Goal: Task Accomplishment & Management: Complete application form

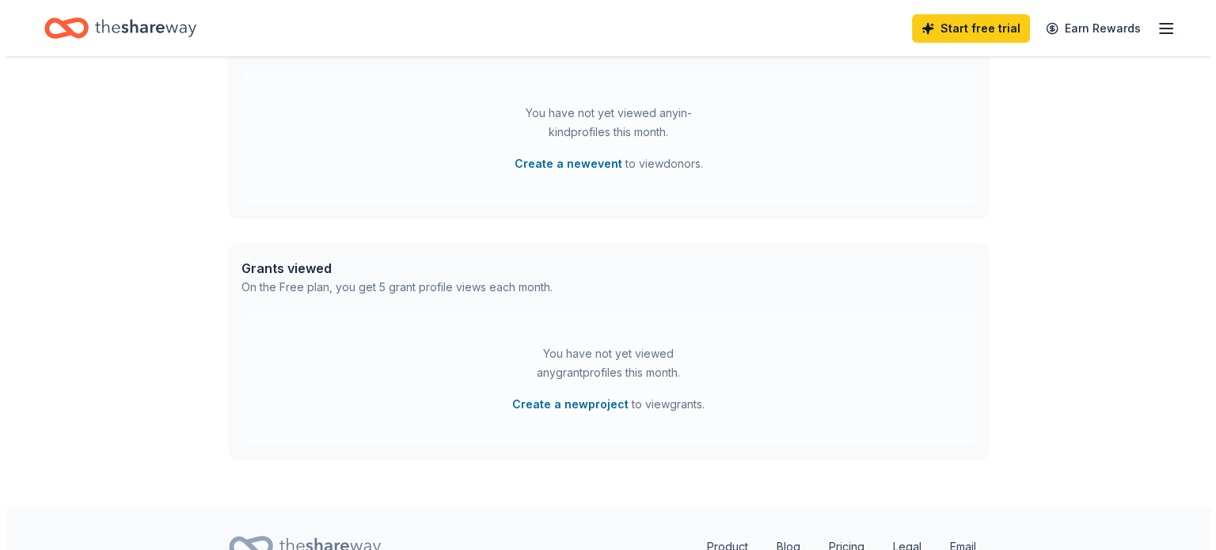
scroll to position [475, 0]
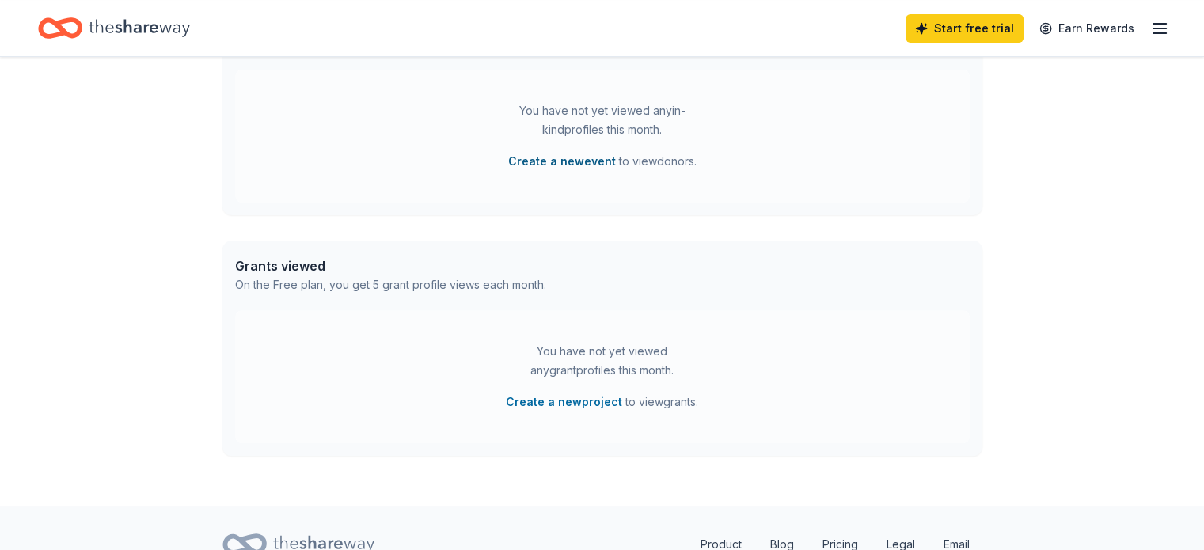
click at [586, 162] on button "Create a new event" at bounding box center [562, 161] width 108 height 19
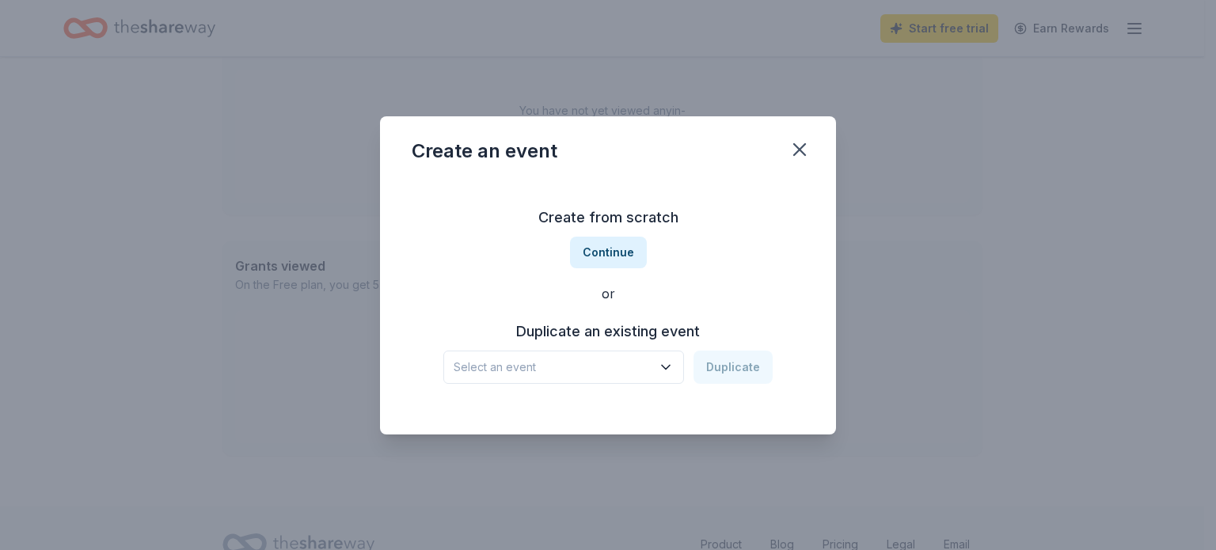
click at [622, 379] on button "Select an event" at bounding box center [563, 367] width 241 height 33
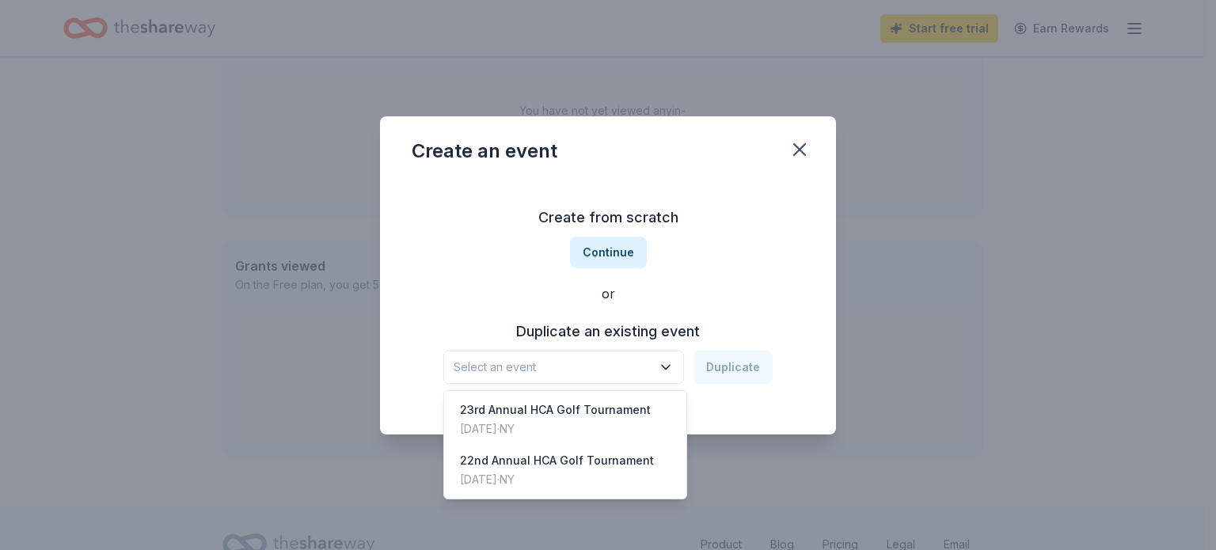
click at [610, 253] on div "Create from scratch Continue or Duplicate an existing event Select an event Dup…" at bounding box center [608, 295] width 393 height 230
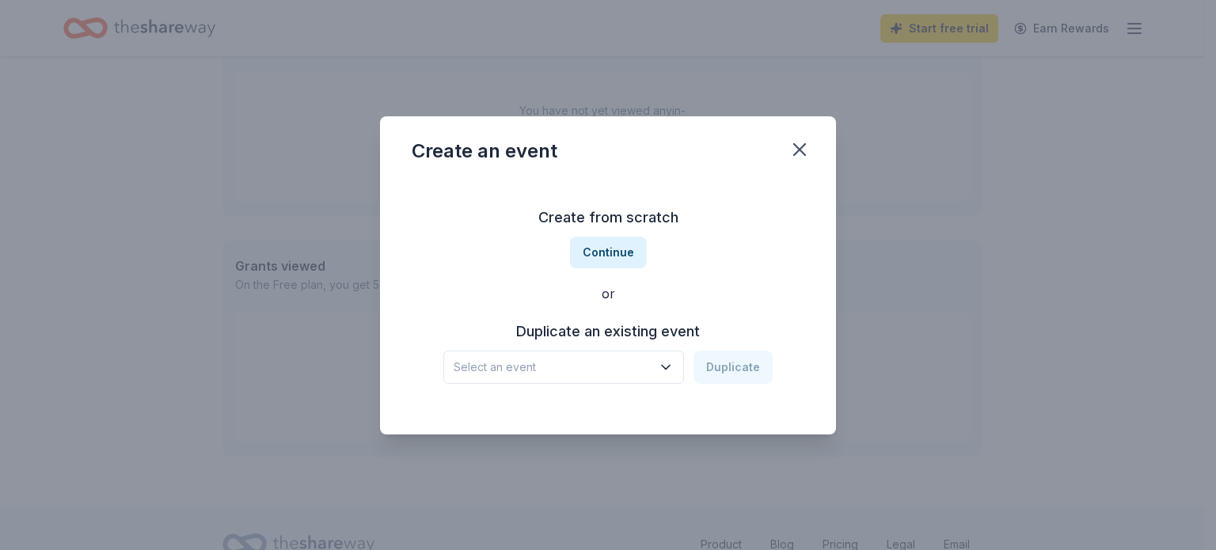
click at [610, 253] on button "Continue" at bounding box center [608, 253] width 77 height 32
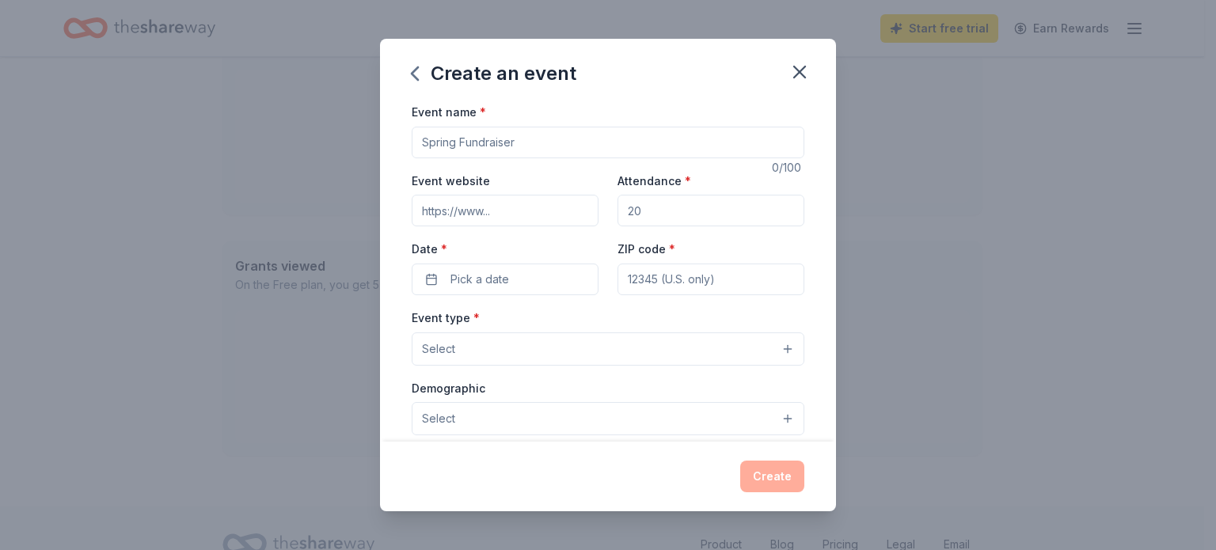
click at [486, 144] on input "Event name *" at bounding box center [608, 143] width 393 height 32
type input "18th Annual Tasteful Day for HCA"
click at [473, 209] on input "Event website" at bounding box center [505, 211] width 187 height 32
paste input "https://www.hcaserves.com/TastefulDay2026/"
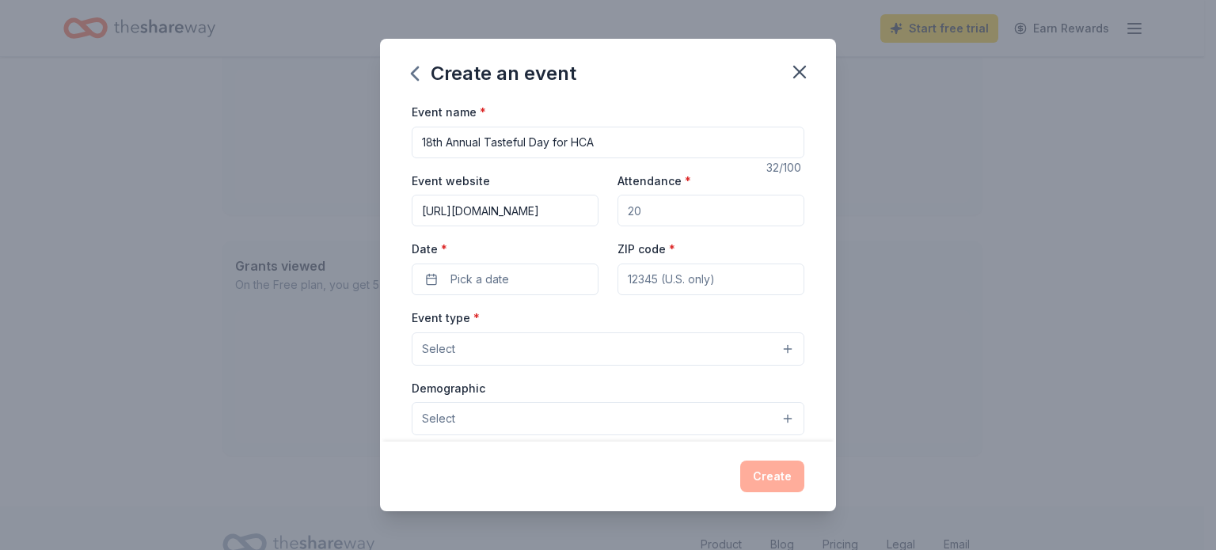
type input "https://www.hcaserves.com/TastefulDay2026/"
click at [690, 210] on input "Attendance *" at bounding box center [711, 211] width 187 height 32
type input "400"
click at [523, 288] on button "Pick a date" at bounding box center [505, 280] width 187 height 32
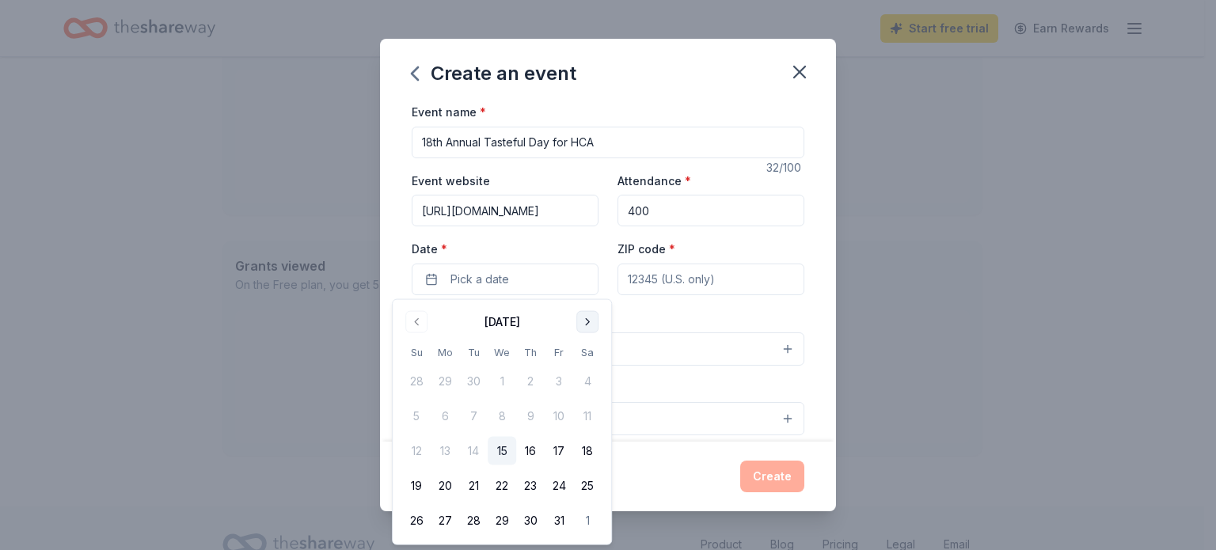
click at [593, 323] on button "Go to next month" at bounding box center [587, 322] width 22 height 22
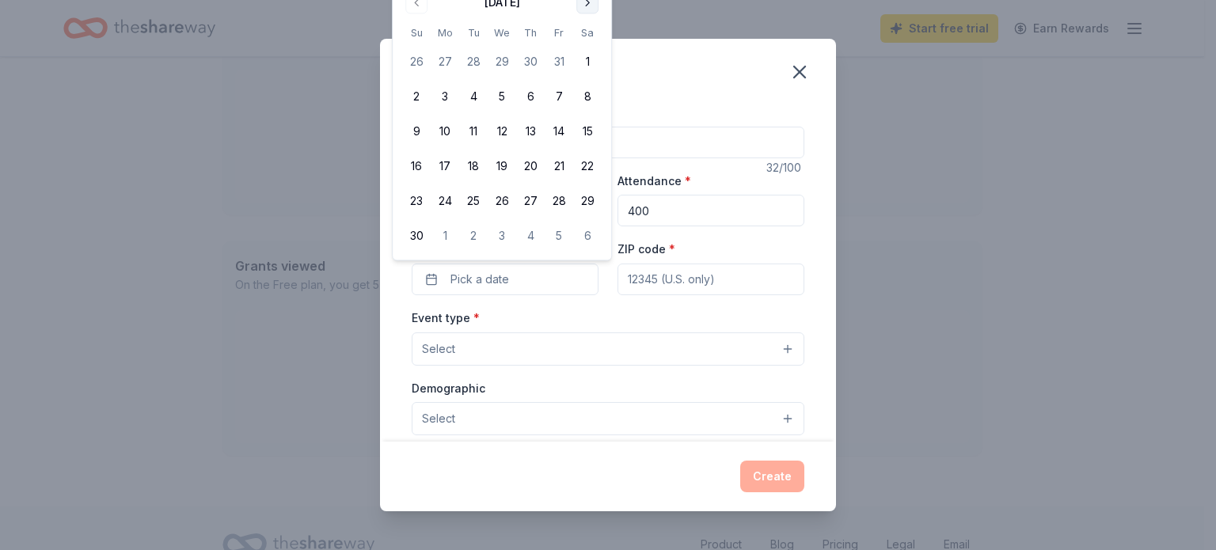
click at [593, 323] on div "Event type * Select" at bounding box center [608, 337] width 393 height 58
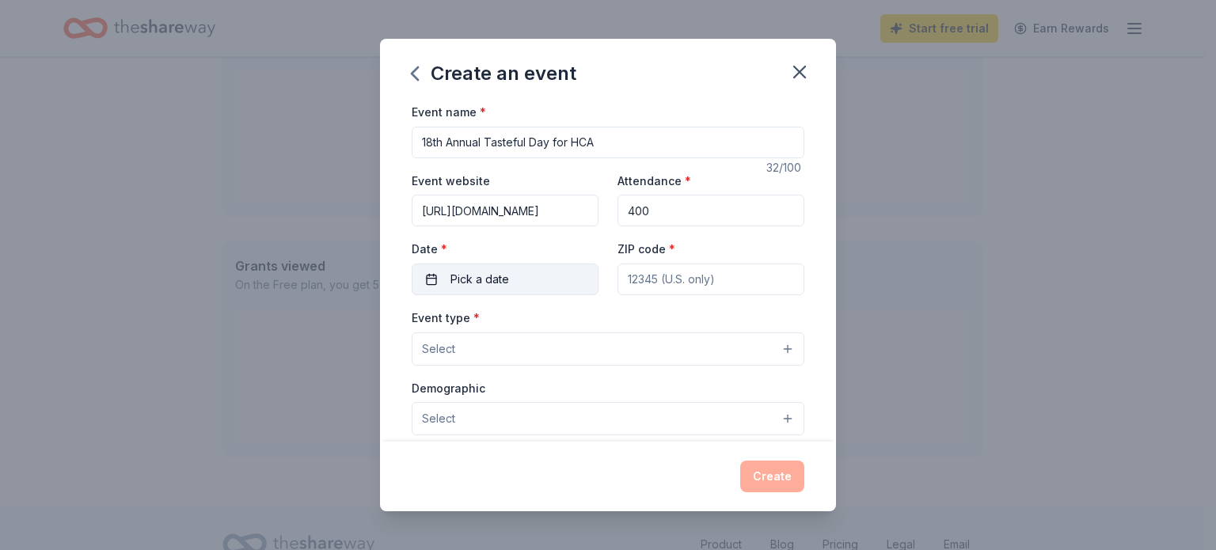
click at [511, 272] on button "Pick a date" at bounding box center [505, 280] width 187 height 32
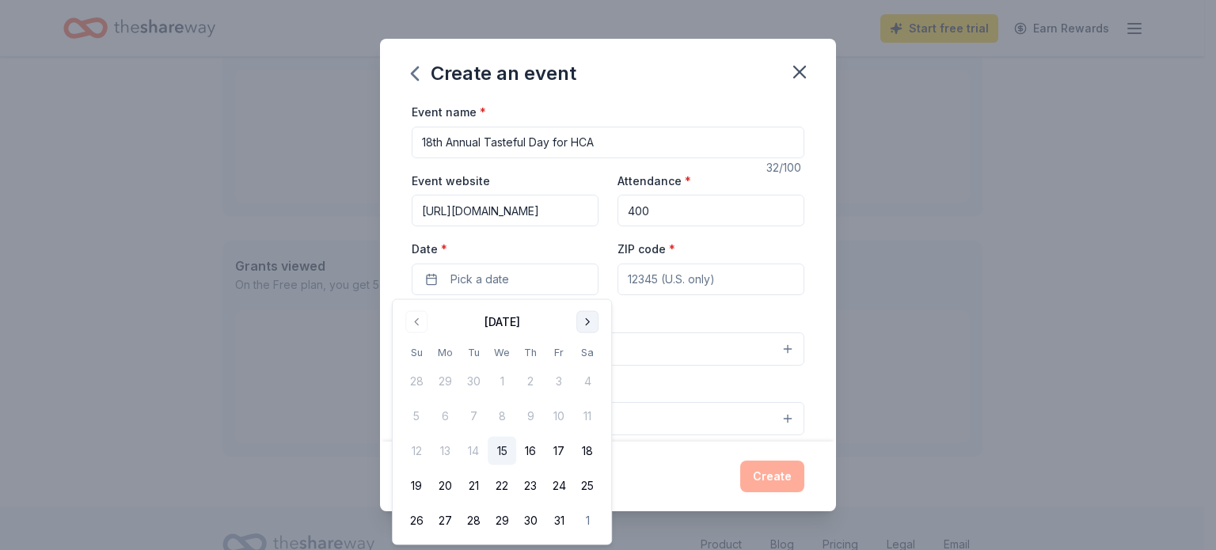
click at [587, 320] on button "Go to next month" at bounding box center [587, 322] width 22 height 22
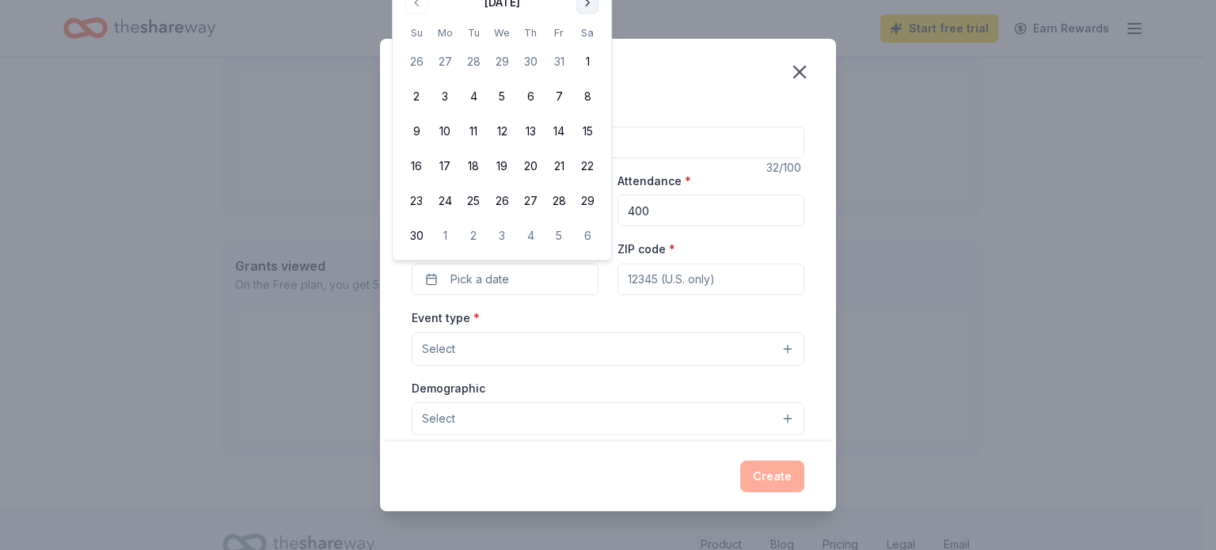
click at [589, 9] on button "Go to next month" at bounding box center [587, 2] width 22 height 22
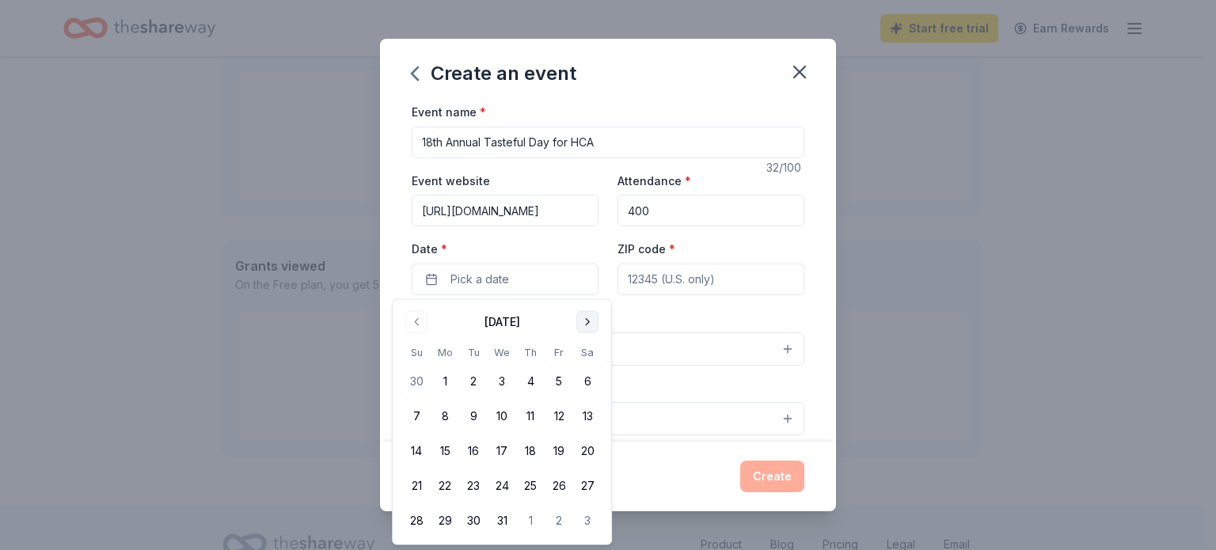
click at [591, 322] on button "Go to next month" at bounding box center [587, 322] width 22 height 22
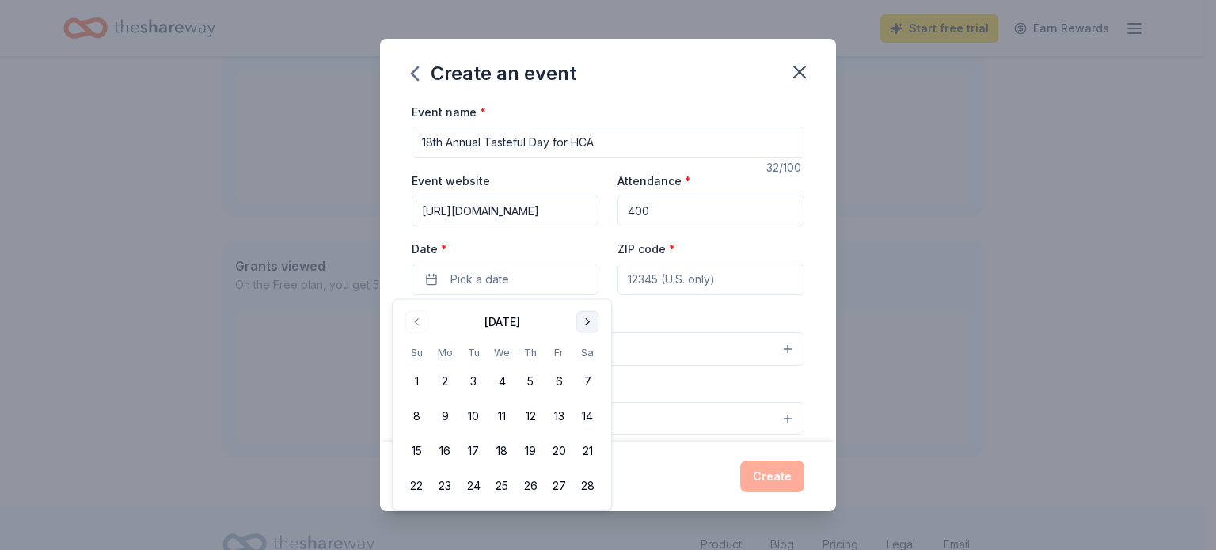
click at [591, 322] on button "Go to next month" at bounding box center [587, 322] width 22 height 22
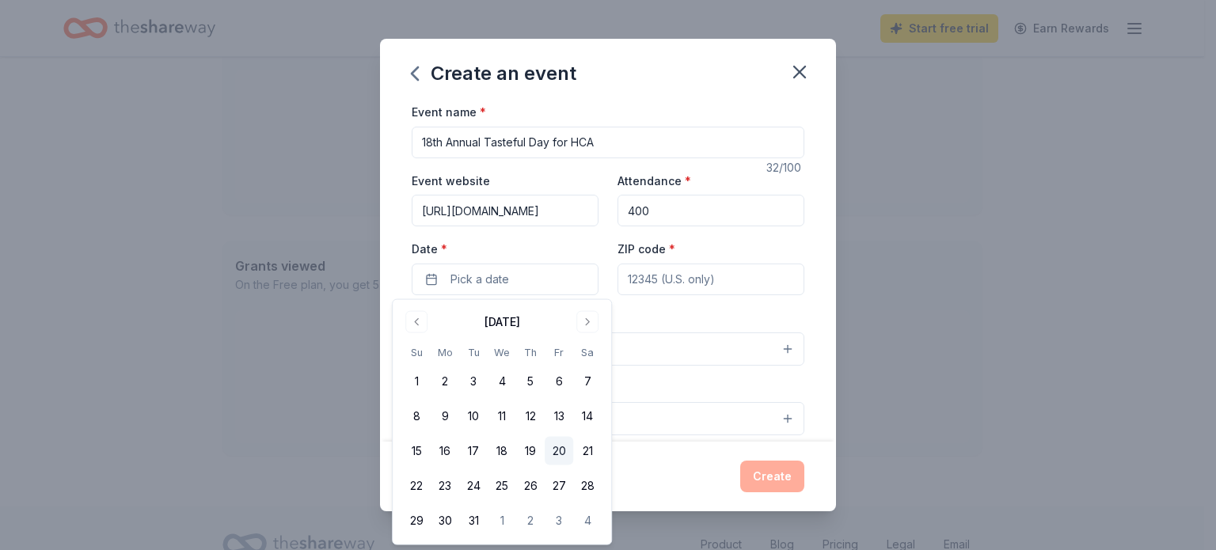
click at [567, 442] on button "20" at bounding box center [559, 451] width 29 height 29
click at [659, 268] on input "ZIP code *" at bounding box center [711, 280] width 187 height 32
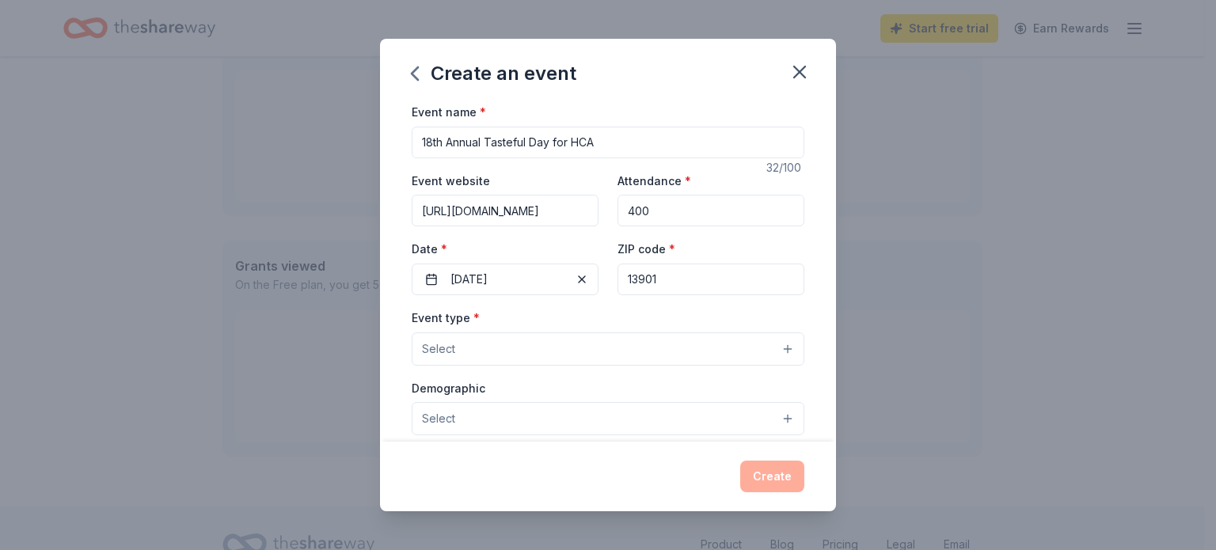
type input "13901"
click at [542, 350] on button "Select" at bounding box center [608, 349] width 393 height 33
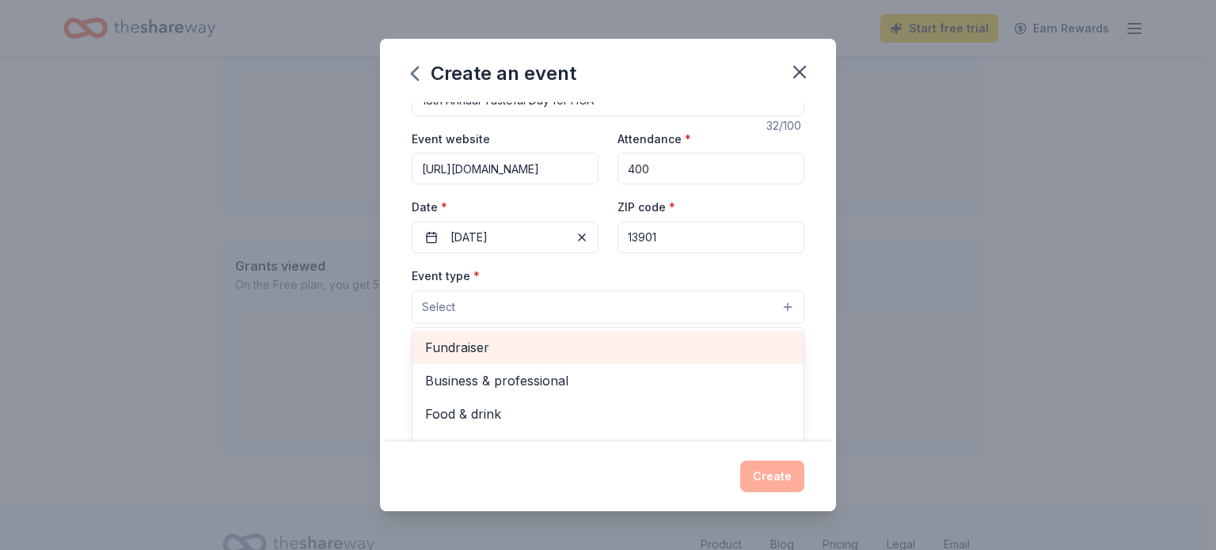
scroll to position [79, 0]
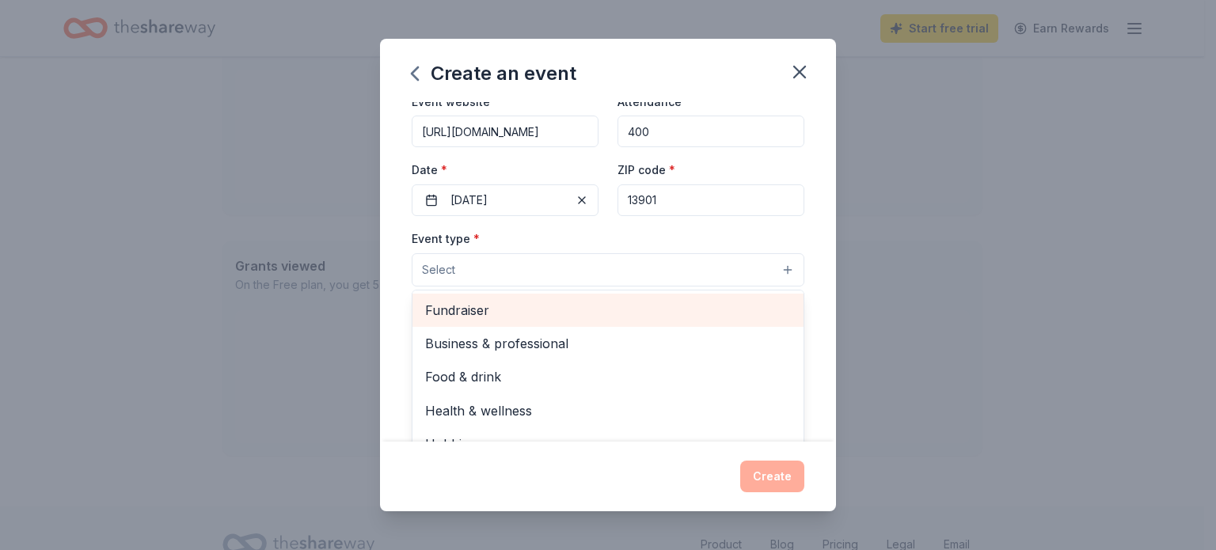
click at [496, 314] on span "Fundraiser" at bounding box center [608, 310] width 366 height 21
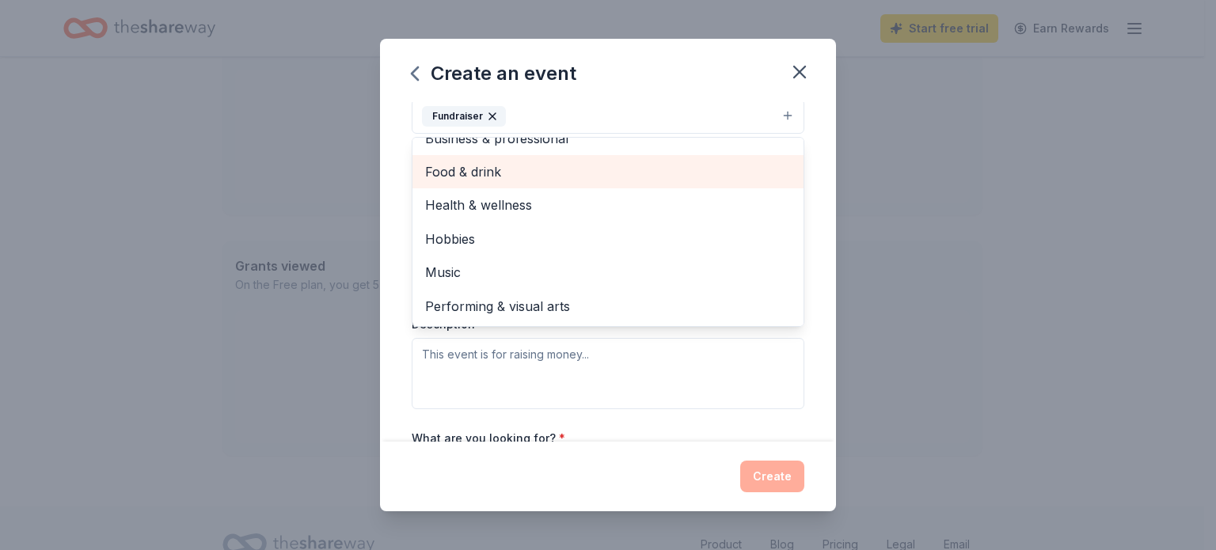
scroll to position [238, 0]
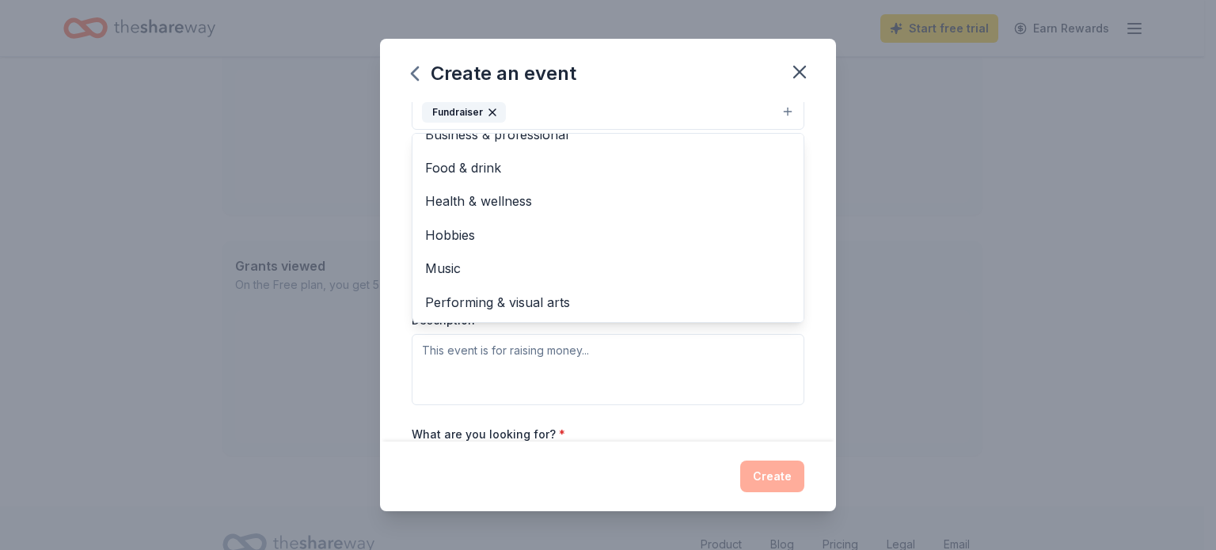
click at [804, 253] on div "Event name * 18th Annual Tasteful Day for HCA 32 /100 Event website https://www…" at bounding box center [608, 272] width 456 height 340
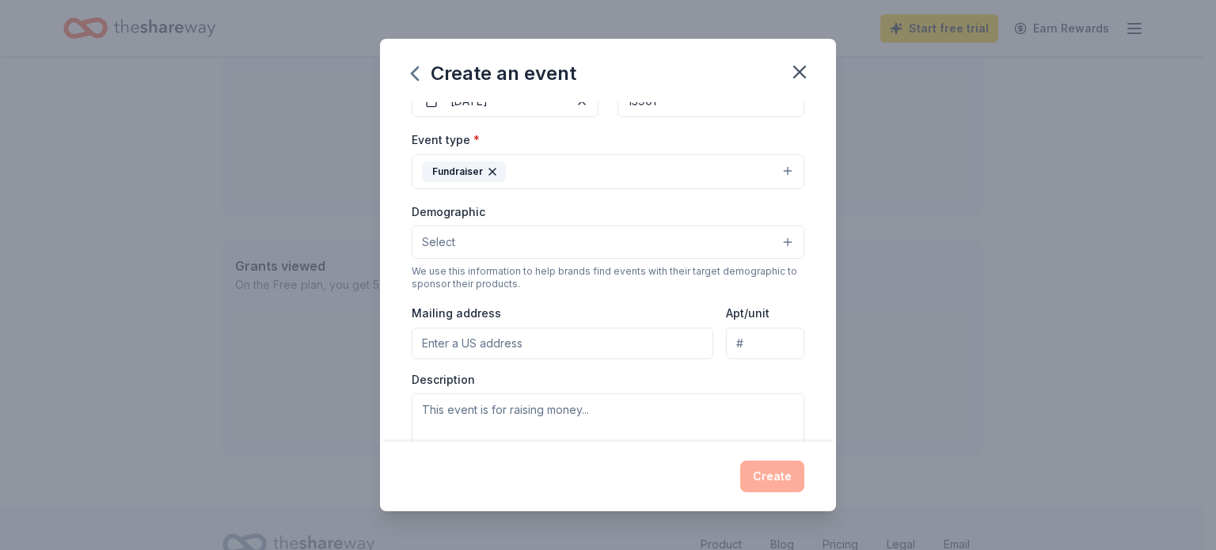
scroll to position [151, 0]
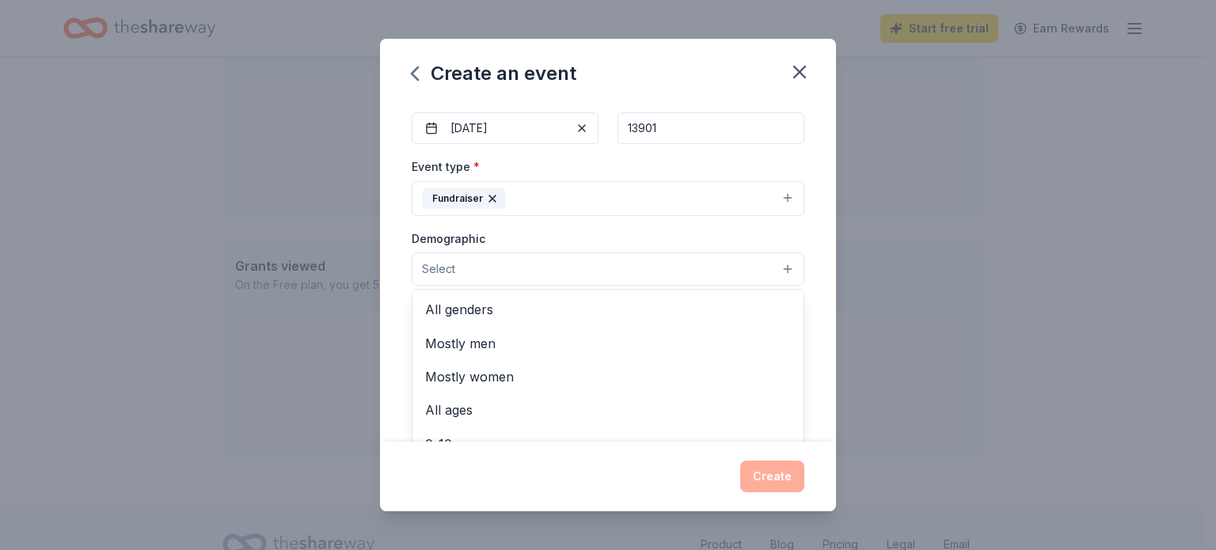
click at [557, 272] on button "Select" at bounding box center [608, 269] width 393 height 33
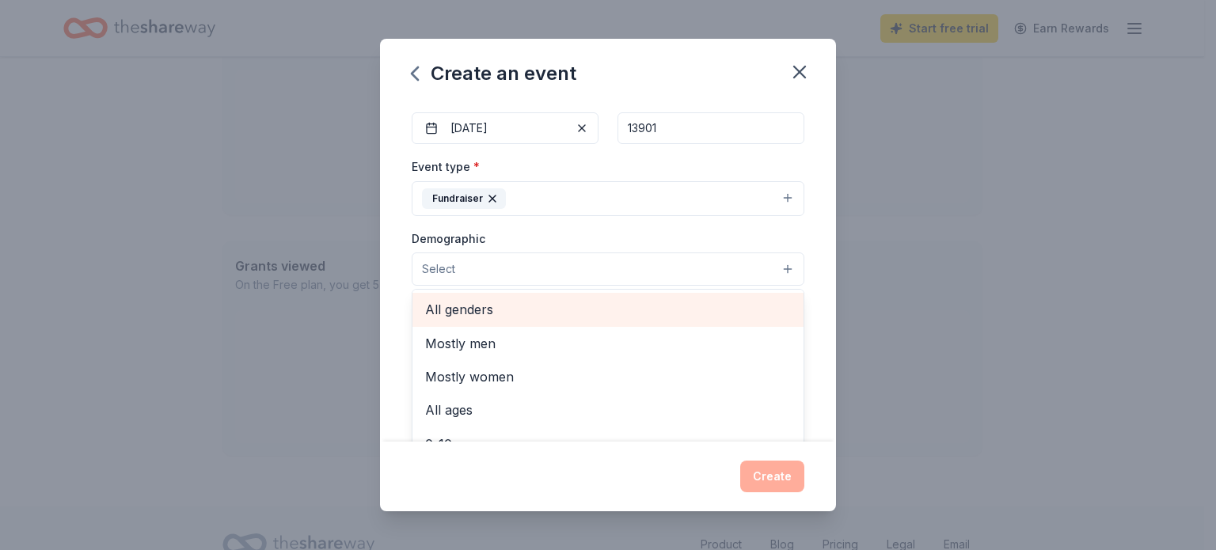
click at [510, 314] on span "All genders" at bounding box center [608, 309] width 366 height 21
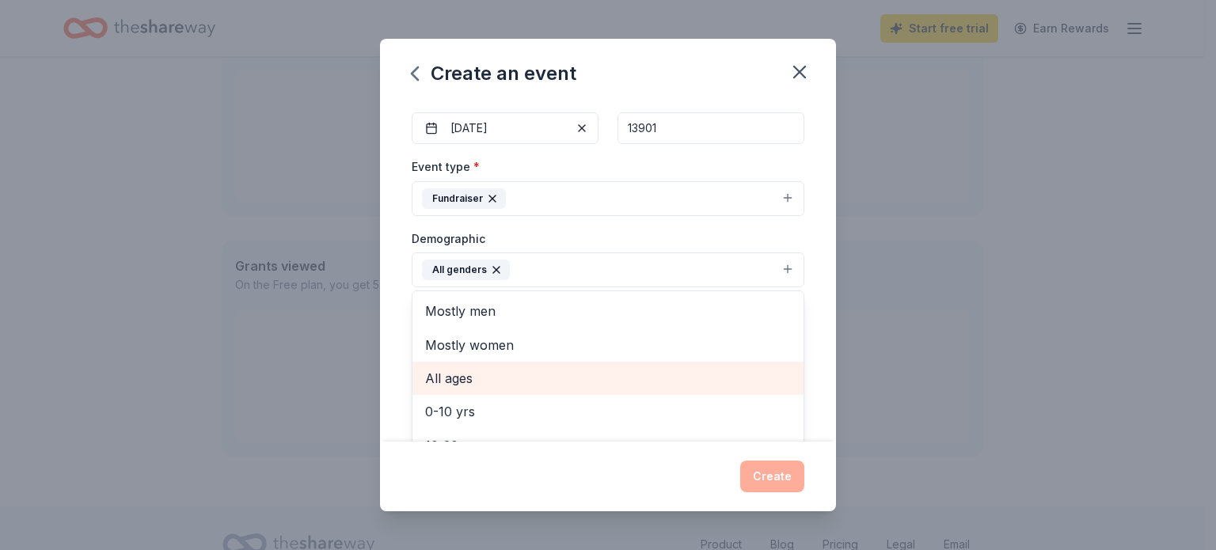
click at [488, 389] on div "All ages" at bounding box center [608, 378] width 391 height 33
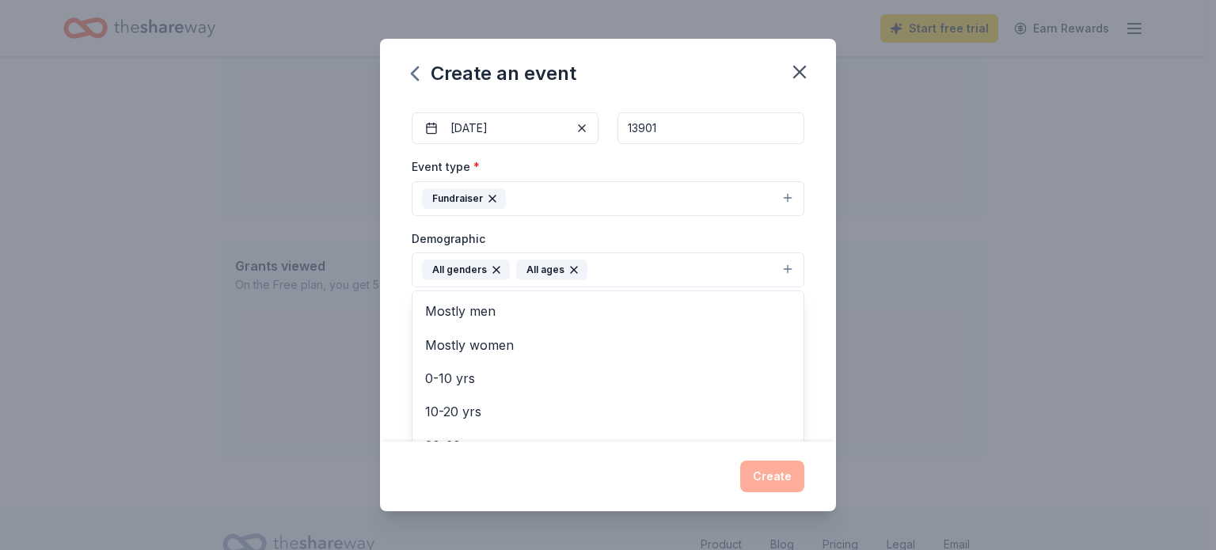
click at [570, 266] on icon "button" at bounding box center [574, 270] width 13 height 13
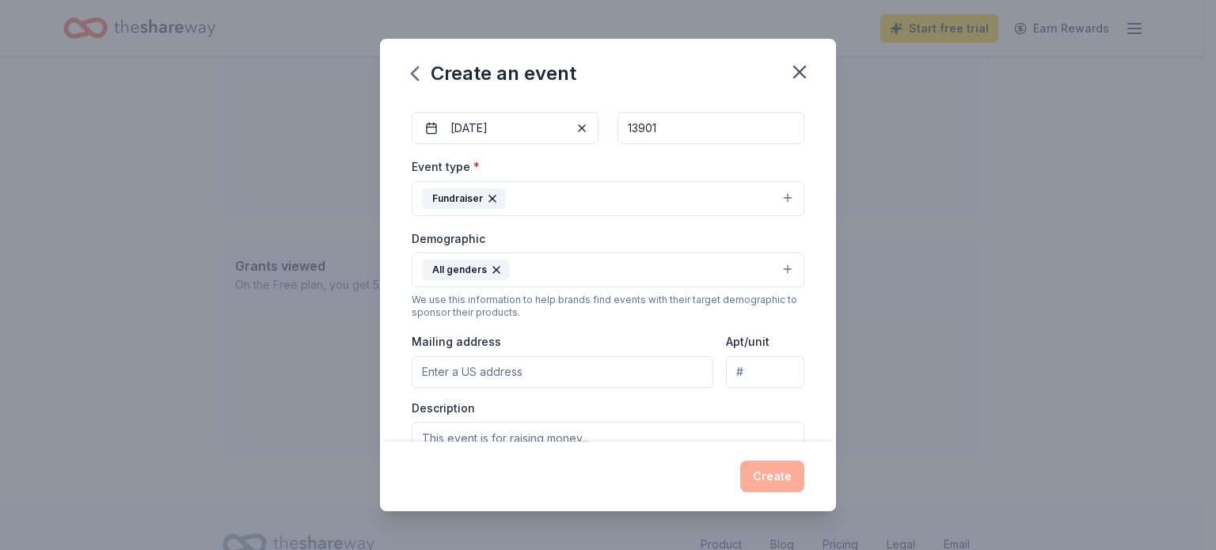
click at [510, 278] on button "All genders" at bounding box center [608, 270] width 393 height 35
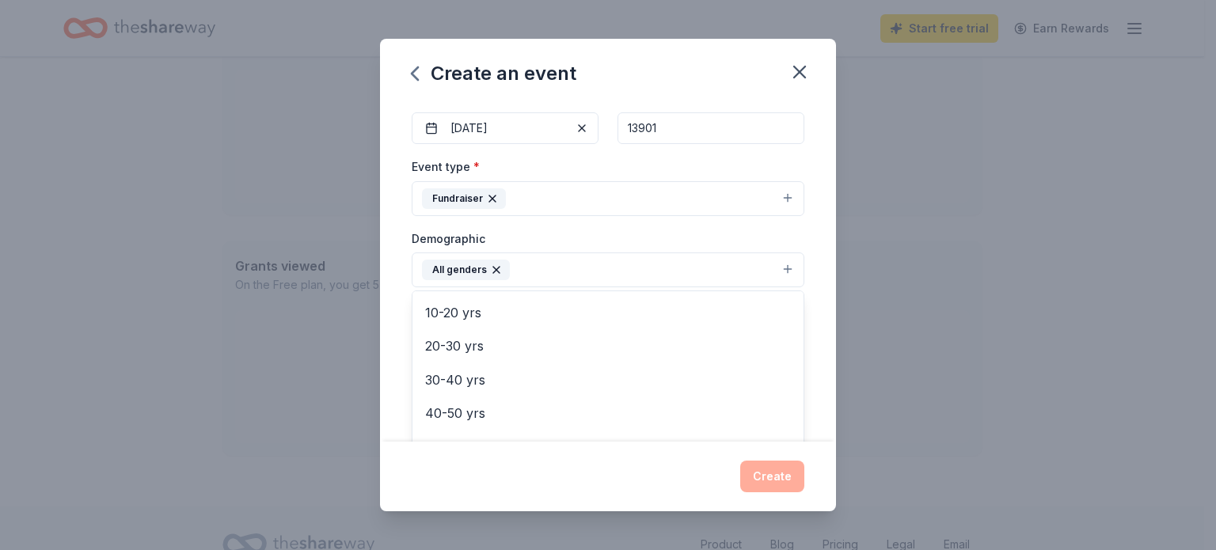
scroll to position [158, 0]
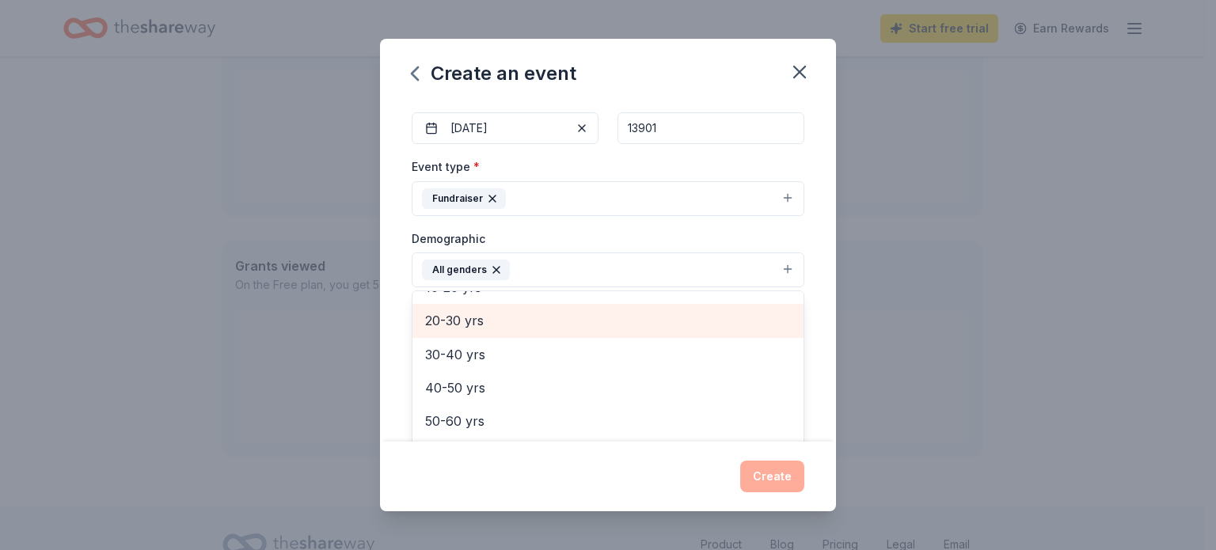
click at [484, 323] on span "20-30 yrs" at bounding box center [608, 320] width 366 height 21
click at [485, 328] on span "30-40 yrs" at bounding box center [608, 320] width 366 height 21
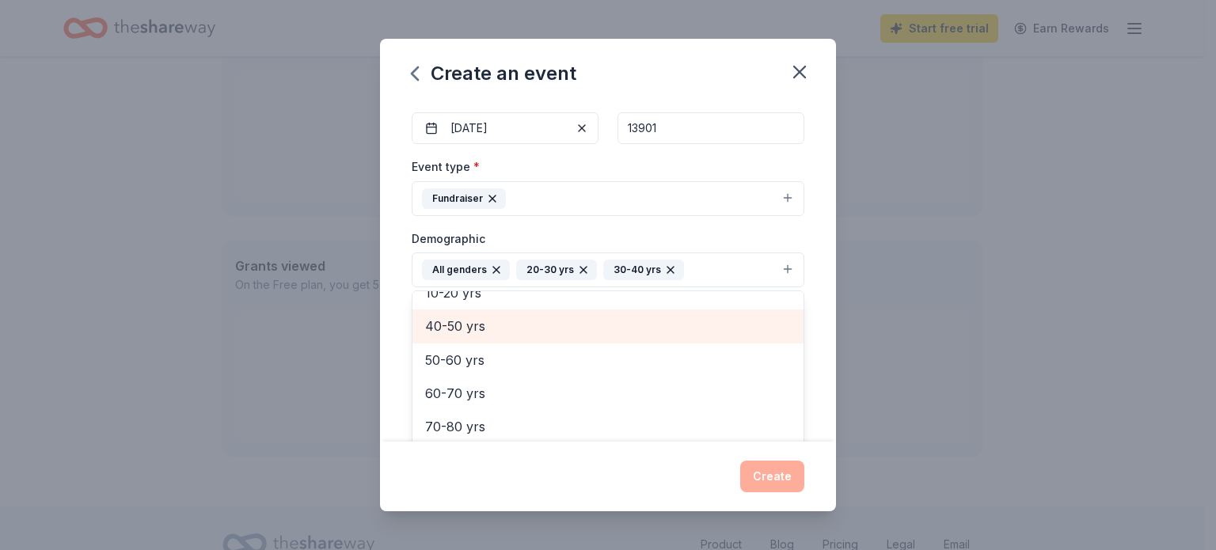
click at [478, 319] on span "40-50 yrs" at bounding box center [608, 326] width 366 height 21
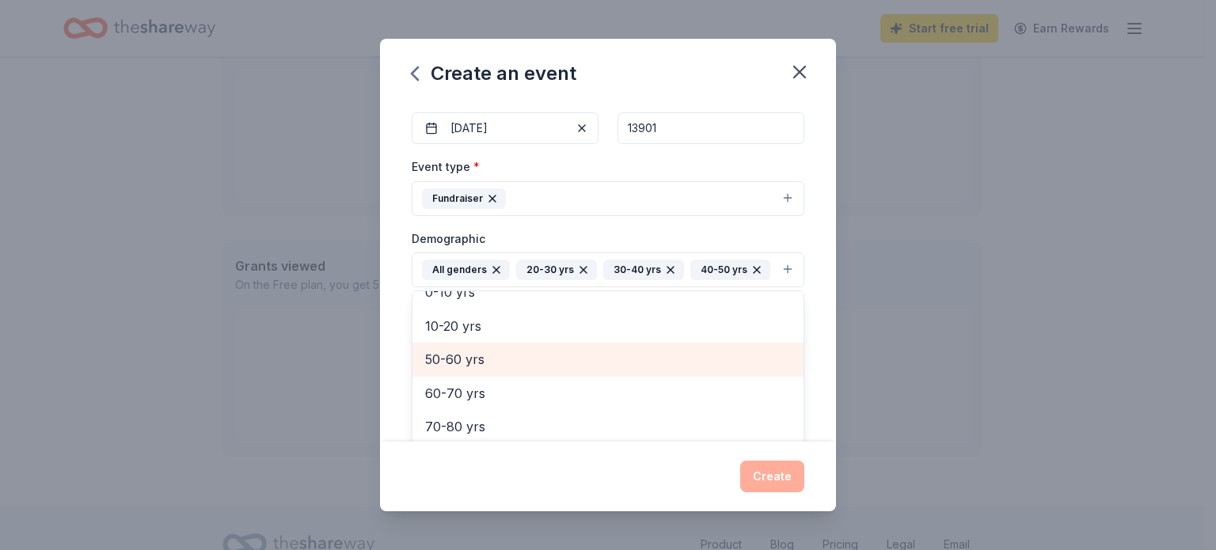
click at [481, 351] on span "50-60 yrs" at bounding box center [608, 359] width 366 height 21
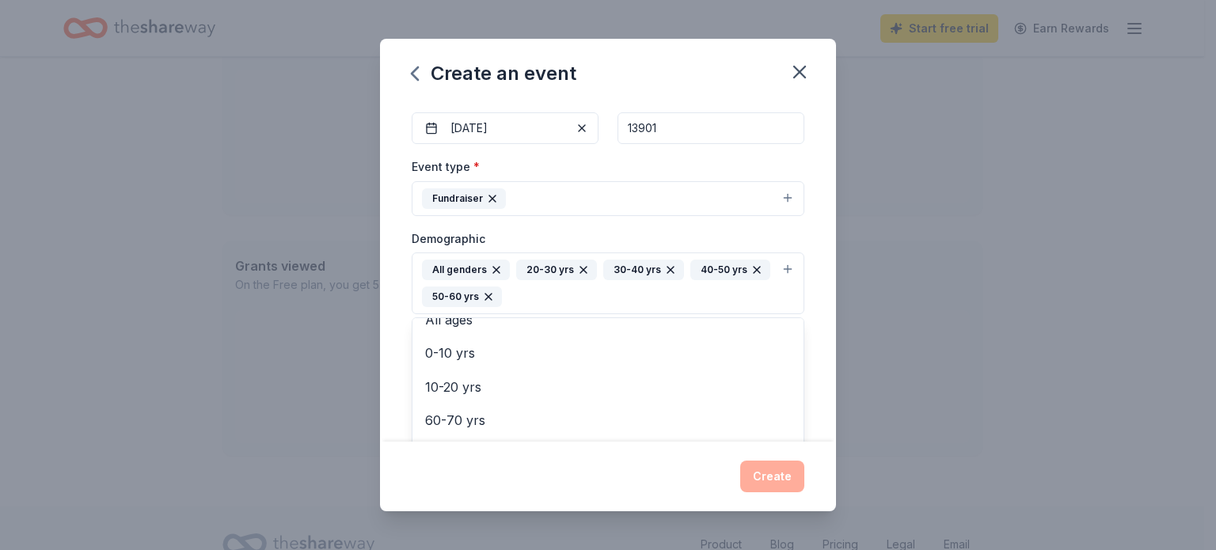
click at [812, 348] on div "Event name * 18th Annual Tasteful Day for HCA 32 /100 Event website https://www…" at bounding box center [608, 272] width 456 height 340
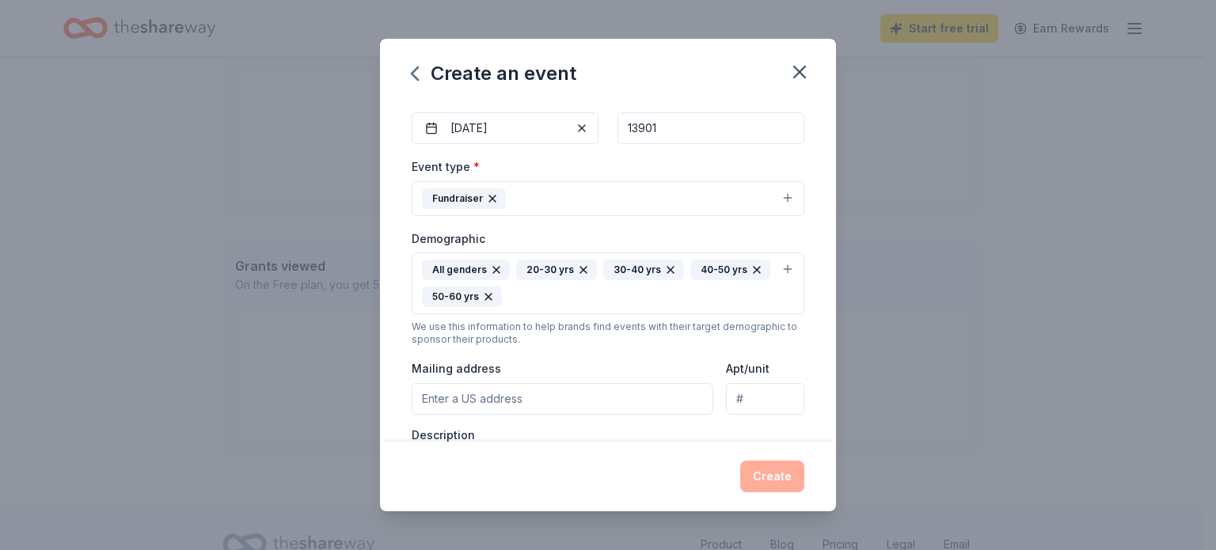
click at [588, 392] on input "Mailing address" at bounding box center [563, 399] width 302 height 32
type input "18 Broad Street, Johnson City, NY, 13790"
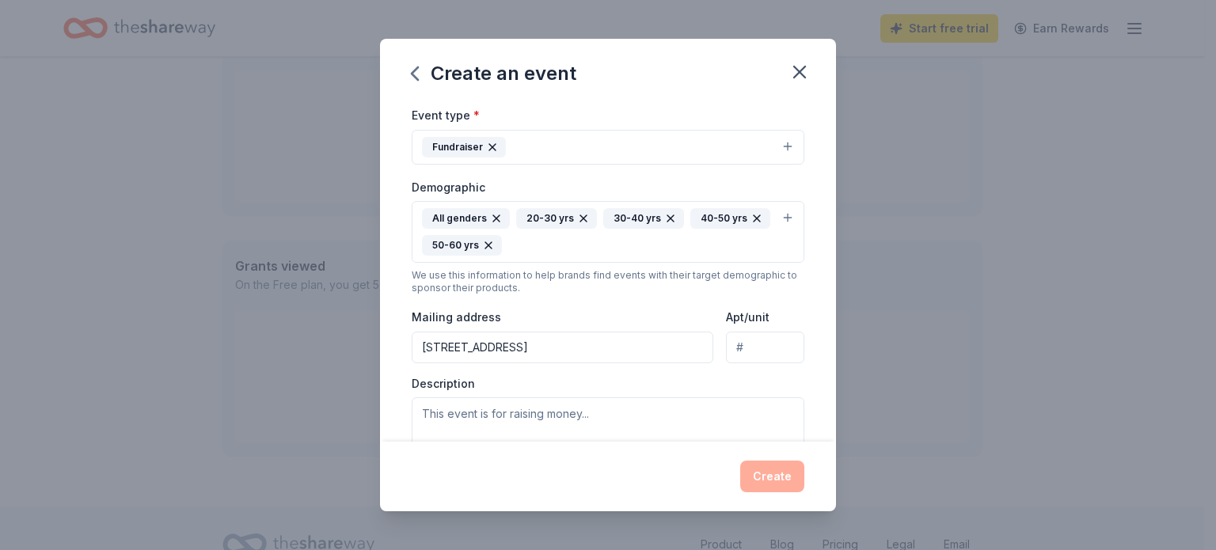
scroll to position [230, 0]
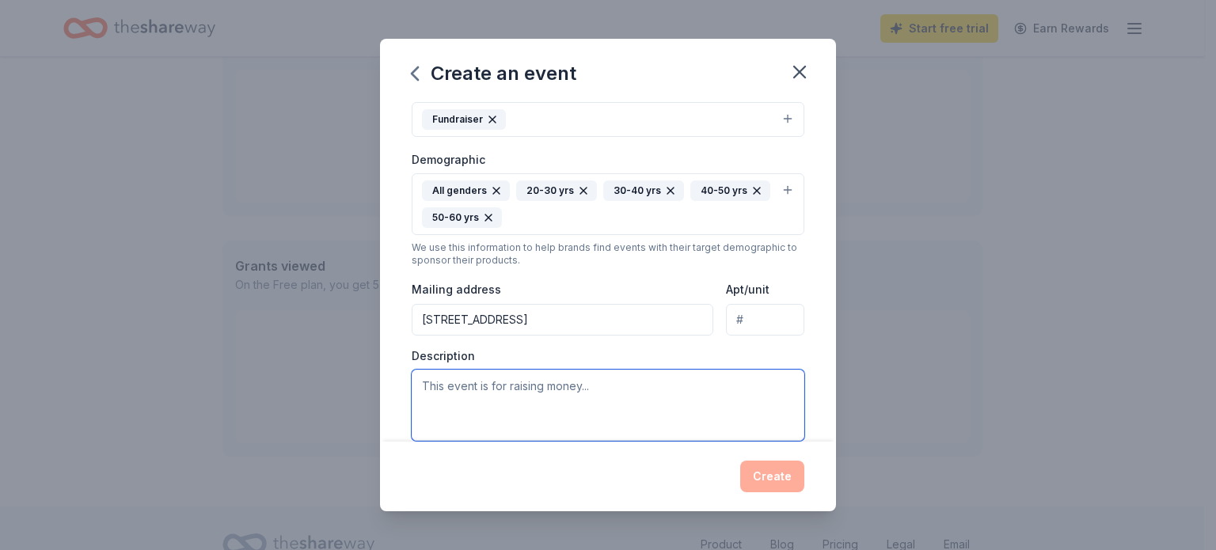
click at [538, 394] on textarea at bounding box center [608, 405] width 393 height 71
type textarea "t"
drag, startPoint x: 491, startPoint y: 402, endPoint x: 482, endPoint y: 402, distance: 8.7
click at [482, 402] on textarea "This fundraiser is our biggest event of the year featuring tastings from over 2…" at bounding box center [608, 405] width 393 height 71
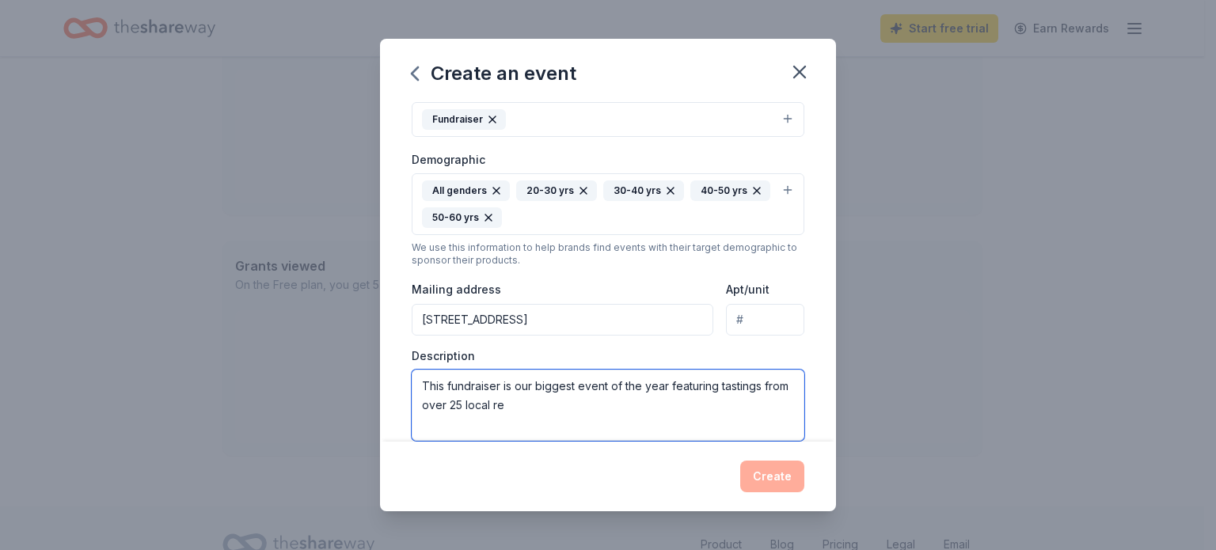
click at [530, 402] on textarea "This fundraiser is our biggest event of the year featuring tastings from over 2…" at bounding box center [608, 405] width 393 height 71
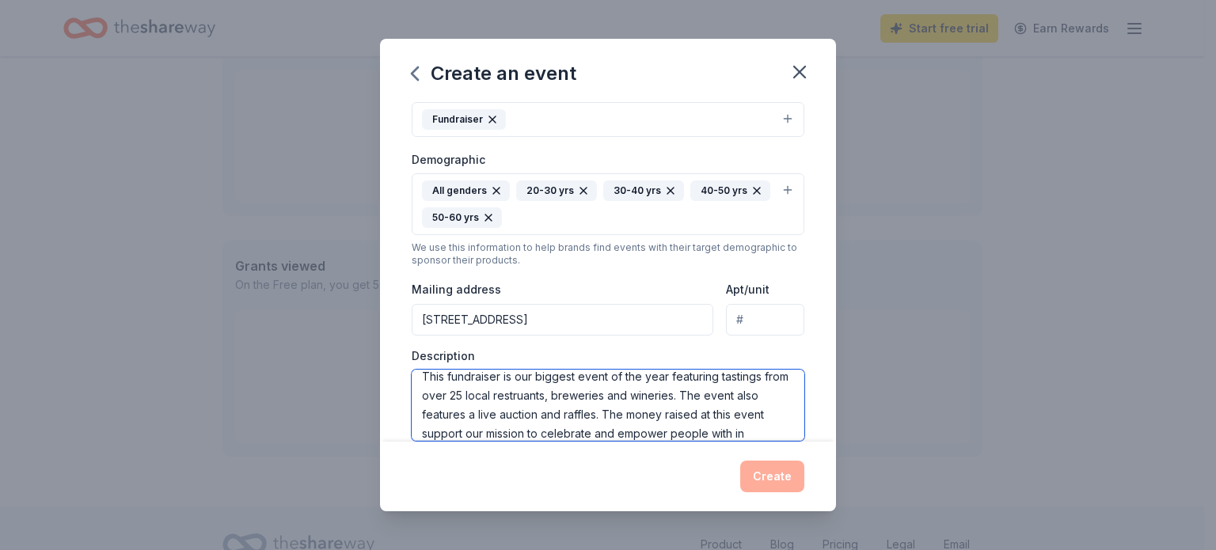
scroll to position [29, 0]
click at [530, 402] on textarea "This fundraiser is our biggest event of the year featuring tastings from over 2…" at bounding box center [608, 405] width 393 height 71
paste textarea ", featuring tastings from over 25 local restaurants, breweries, and wineries. T…"
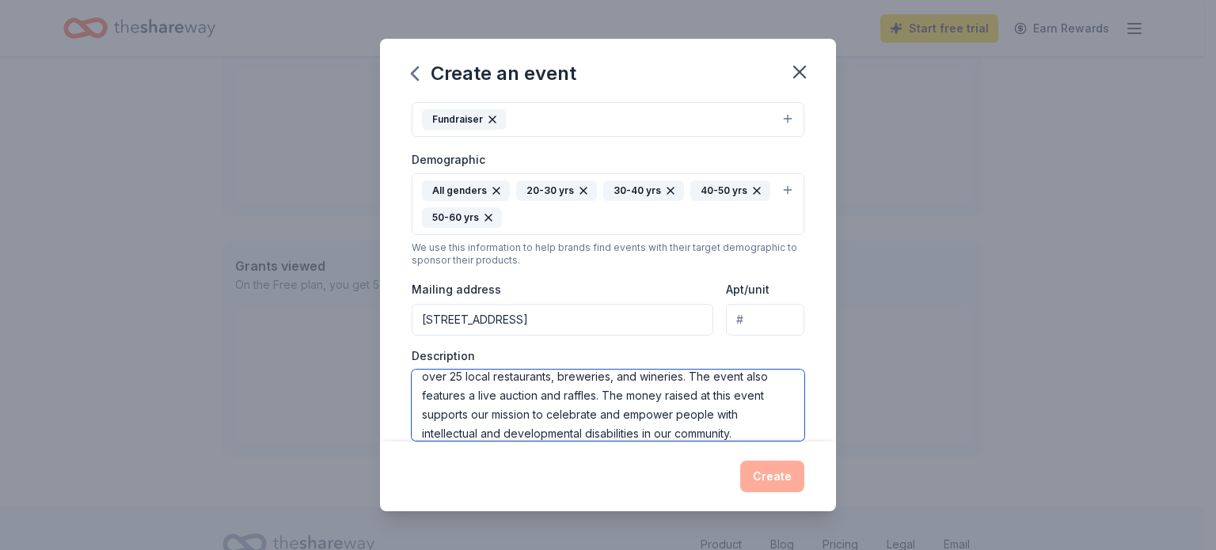
click at [753, 427] on textarea "This fundraiser is our biggest event of the year, featuring tastings from over …" at bounding box center [608, 405] width 393 height 71
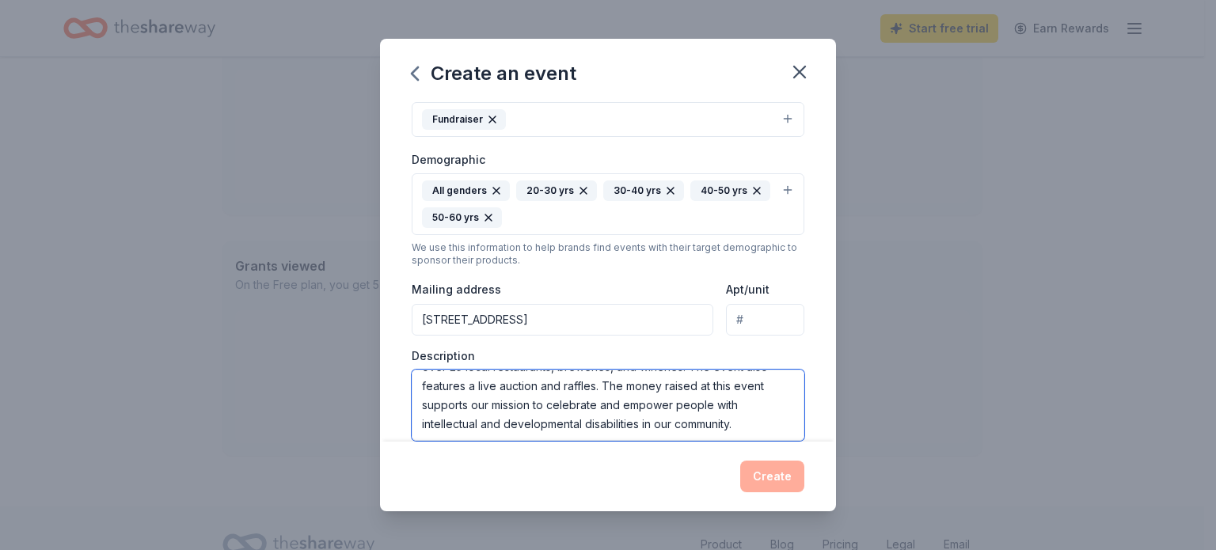
scroll to position [389, 0]
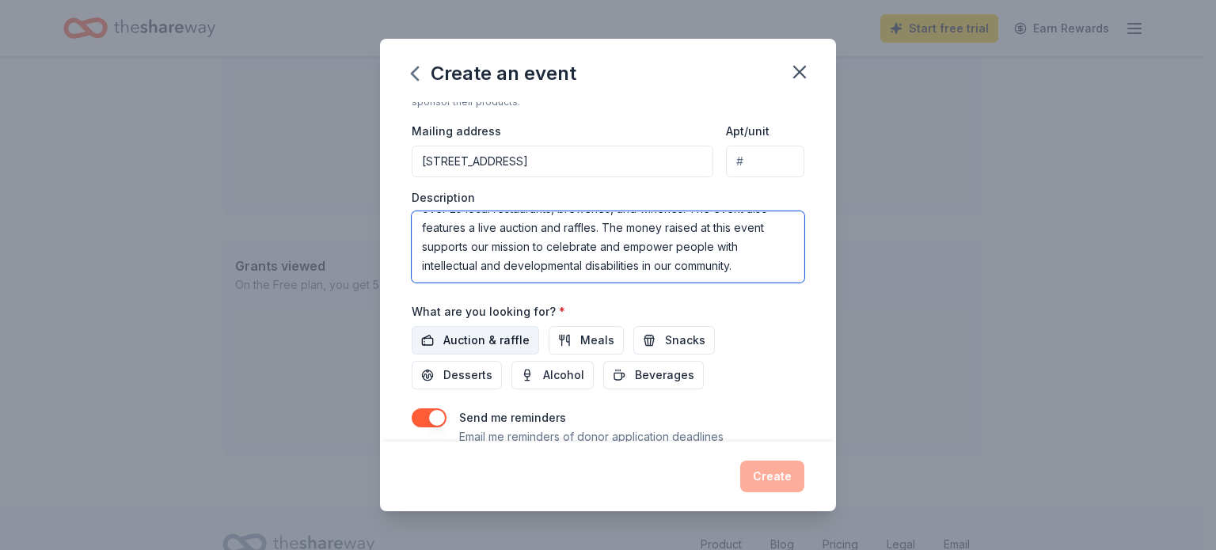
type textarea "This fundraiser is our biggest event of the year, featuring tastings from over …"
click at [491, 332] on span "Auction & raffle" at bounding box center [486, 340] width 86 height 19
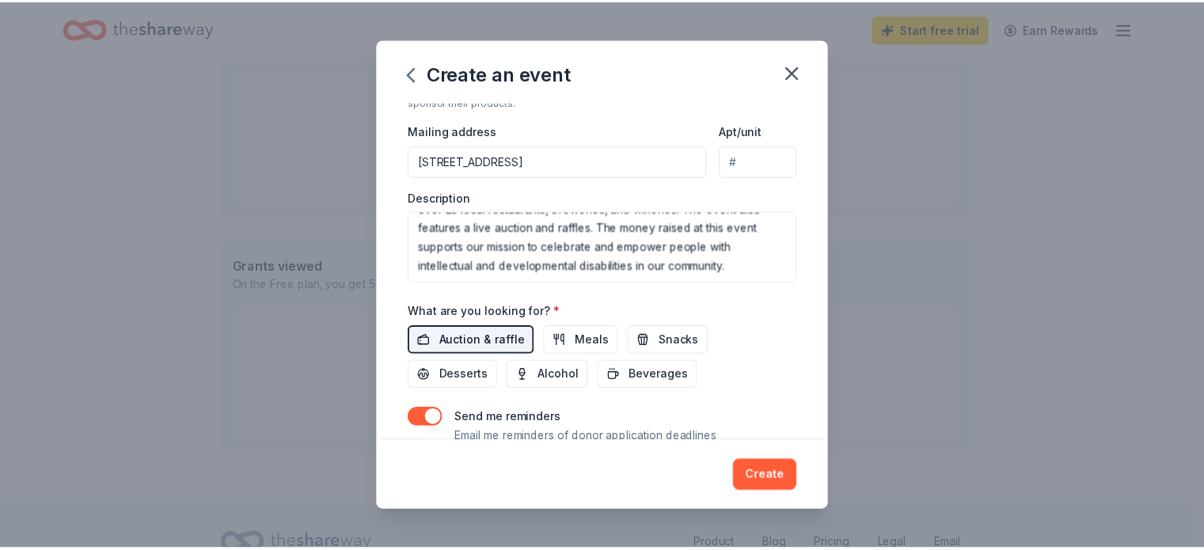
scroll to position [446, 0]
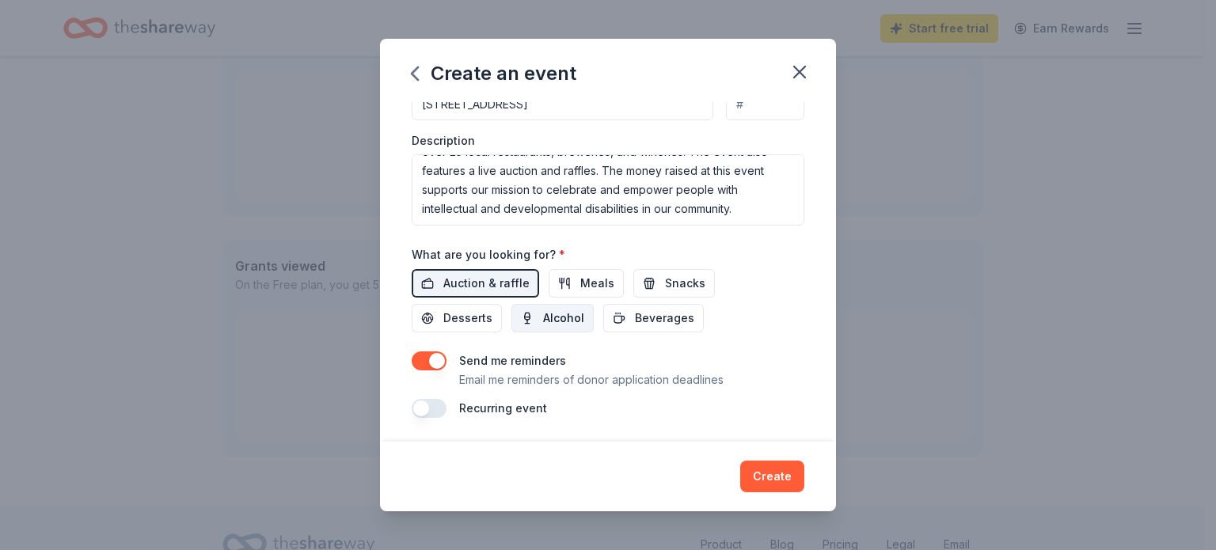
click at [537, 321] on button "Alcohol" at bounding box center [552, 318] width 82 height 29
click at [534, 321] on button "Alcohol" at bounding box center [552, 318] width 82 height 29
click at [540, 322] on button "Alcohol" at bounding box center [552, 318] width 82 height 29
click at [765, 476] on button "Create" at bounding box center [772, 477] width 64 height 32
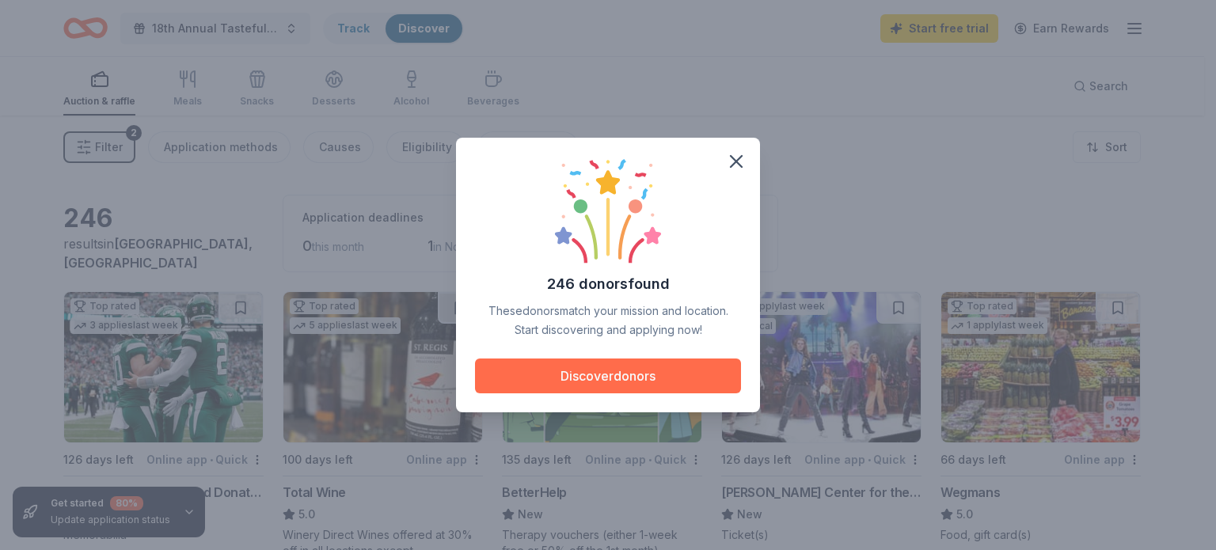
click at [564, 368] on button "Discover donors" at bounding box center [608, 376] width 266 height 35
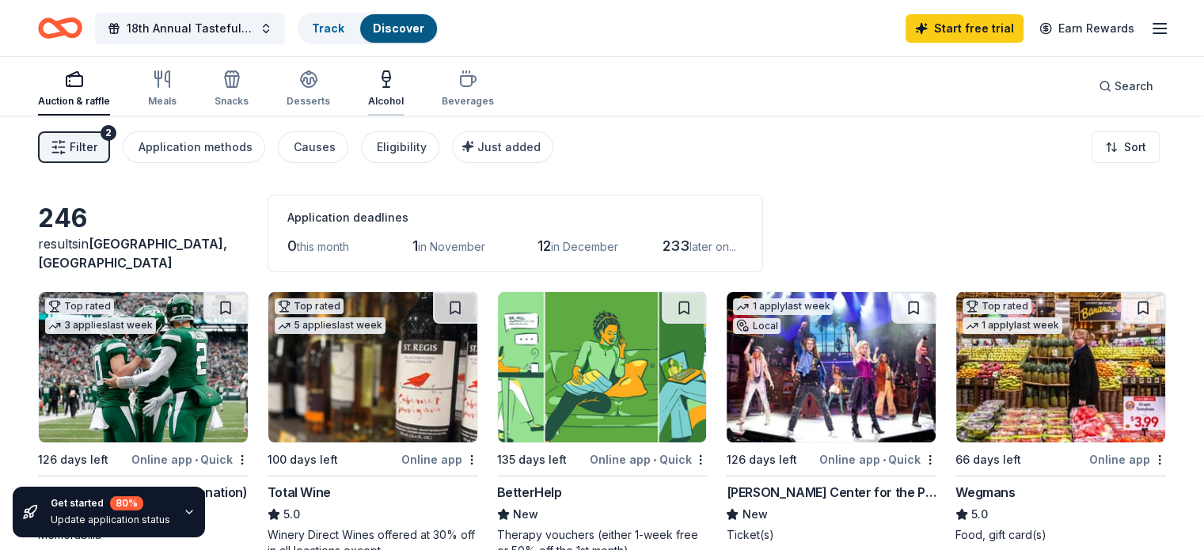
click at [396, 78] on icon "button" at bounding box center [386, 79] width 19 height 19
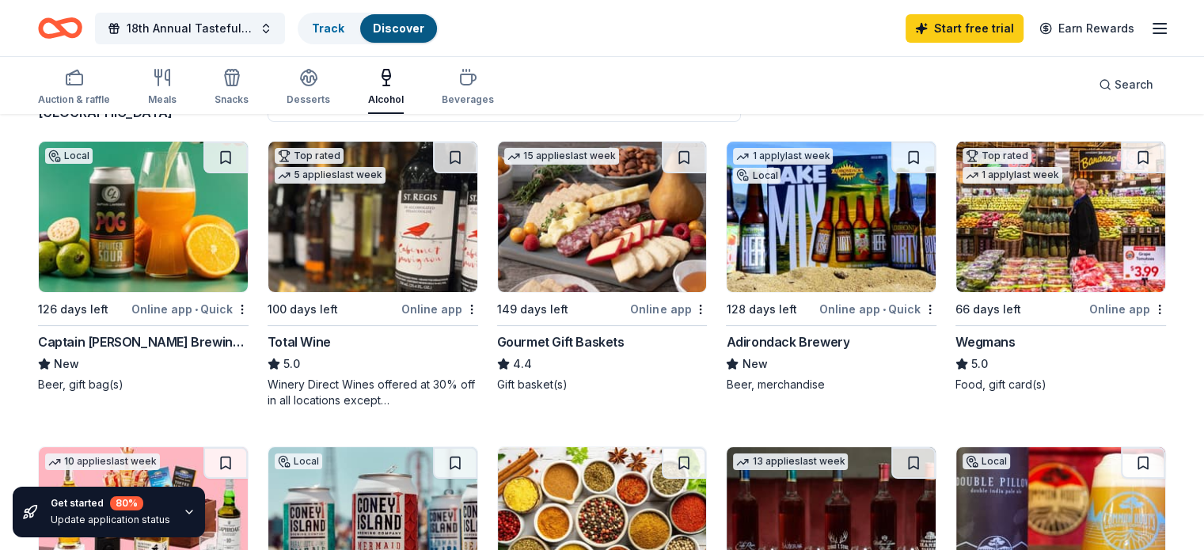
scroll to position [158, 0]
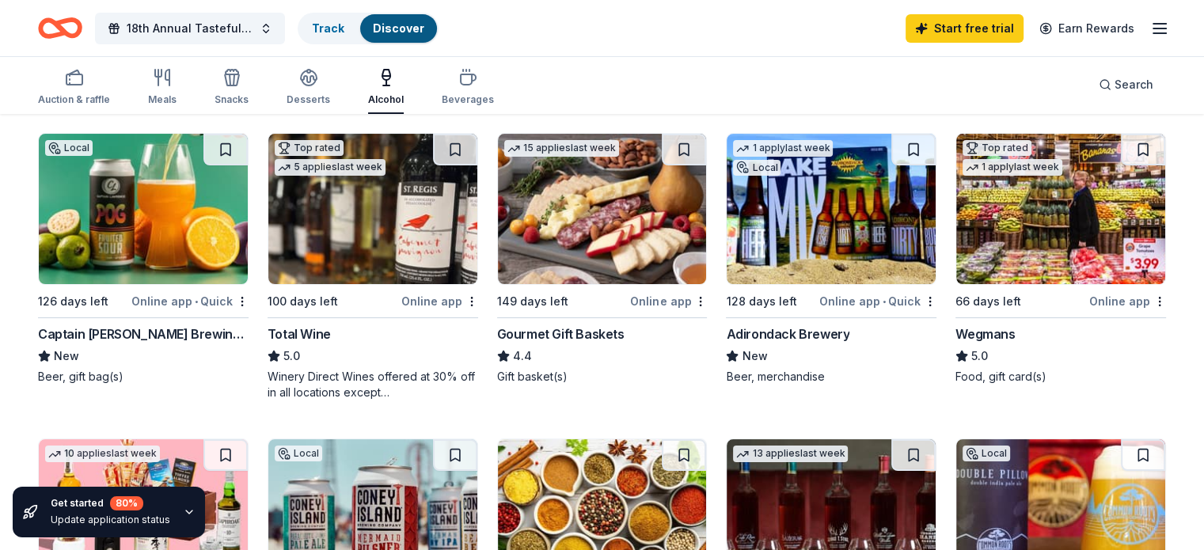
click at [782, 212] on img at bounding box center [831, 209] width 209 height 150
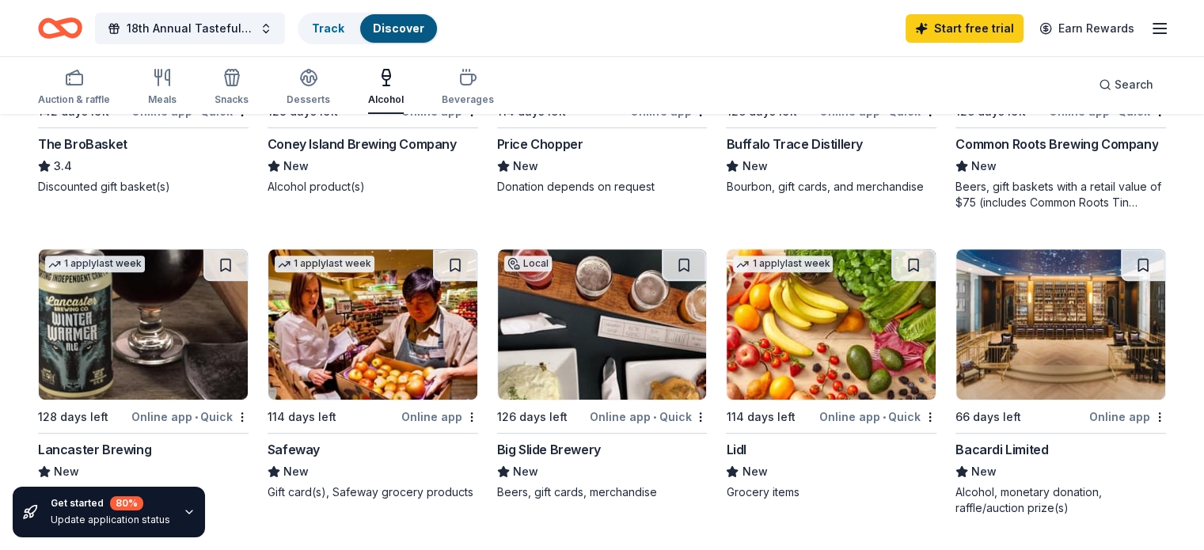
scroll to position [713, 0]
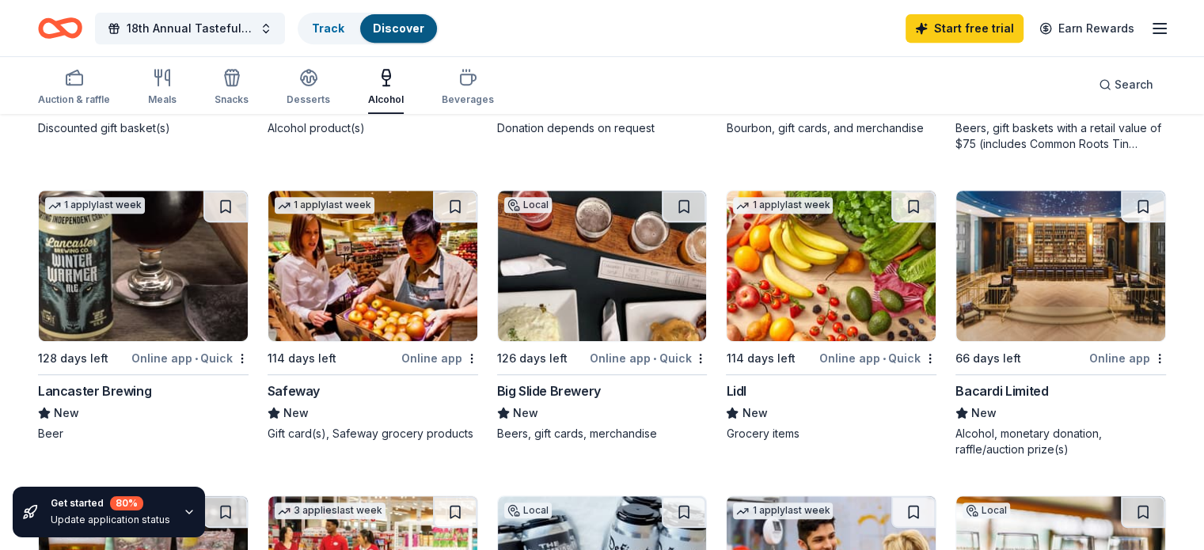
click at [972, 389] on div "Bacardi Limited" at bounding box center [1002, 391] width 93 height 19
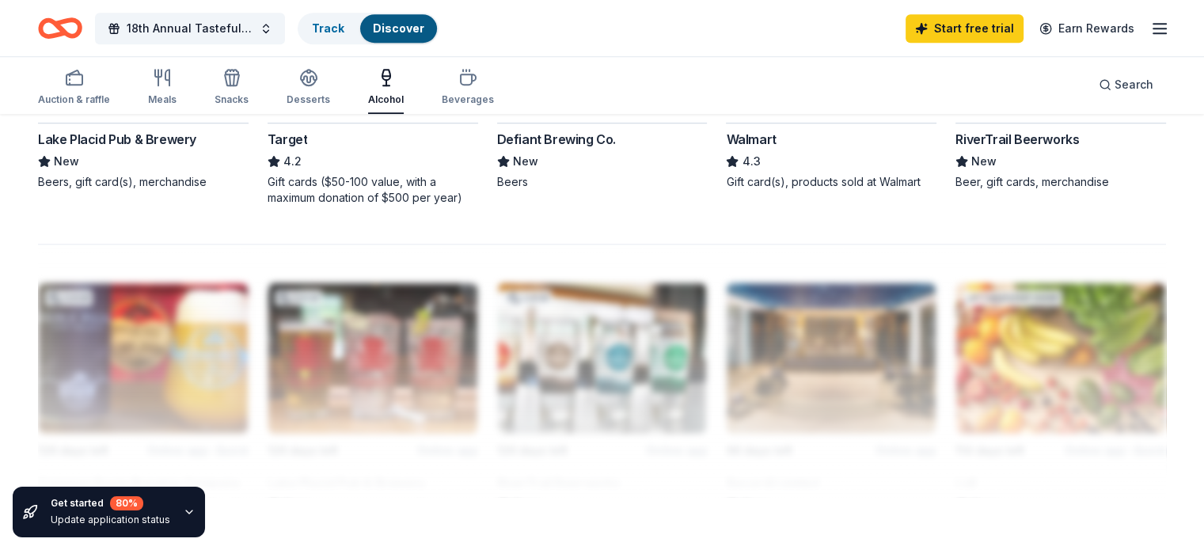
scroll to position [1267, 0]
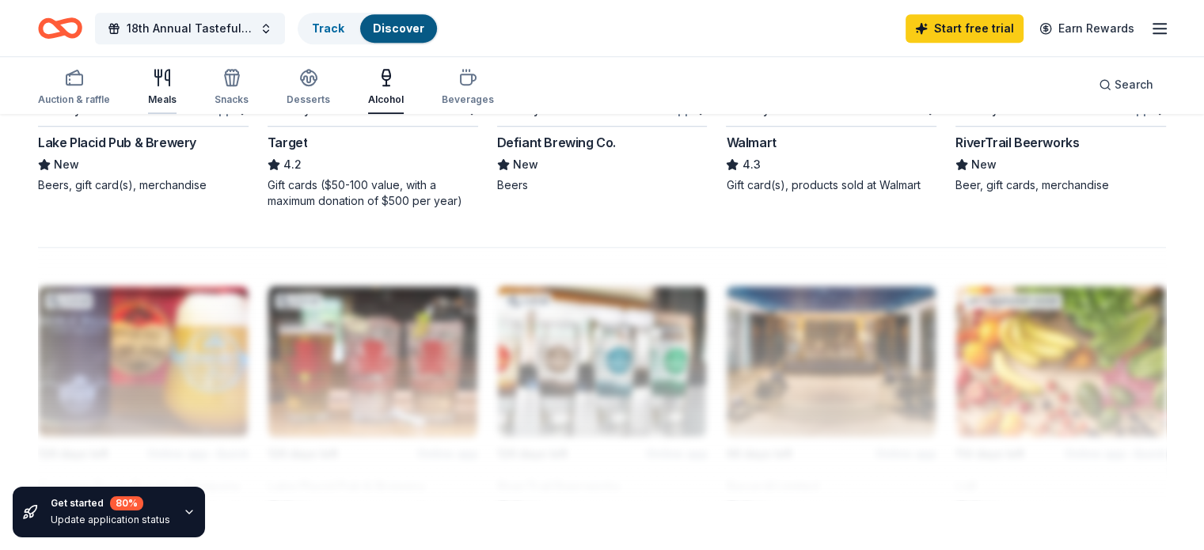
click at [177, 90] on div "Meals" at bounding box center [162, 87] width 29 height 38
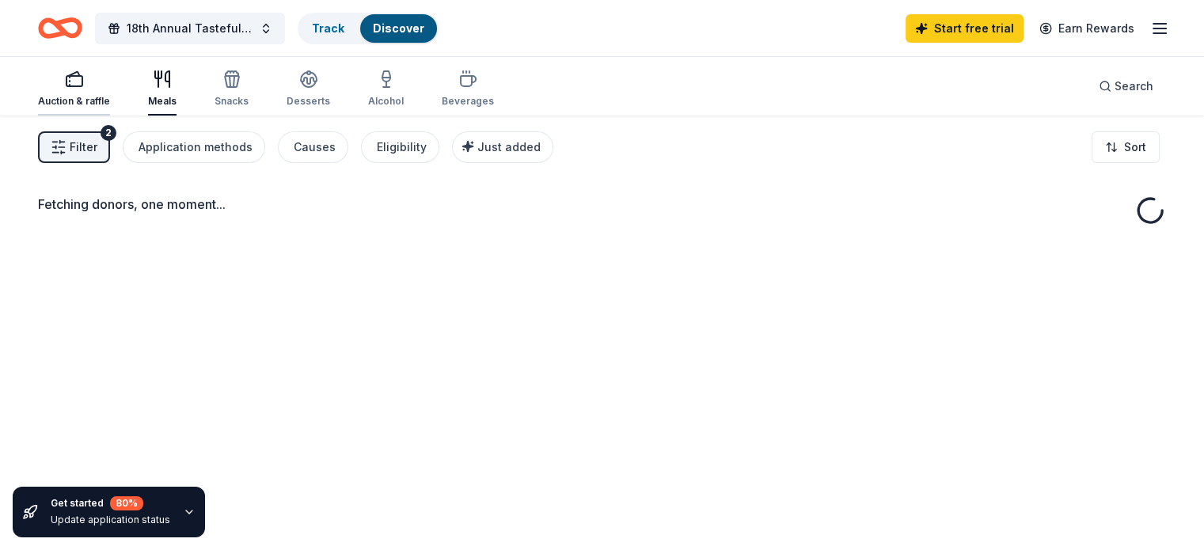
click at [97, 65] on button "Auction & raffle" at bounding box center [74, 89] width 72 height 52
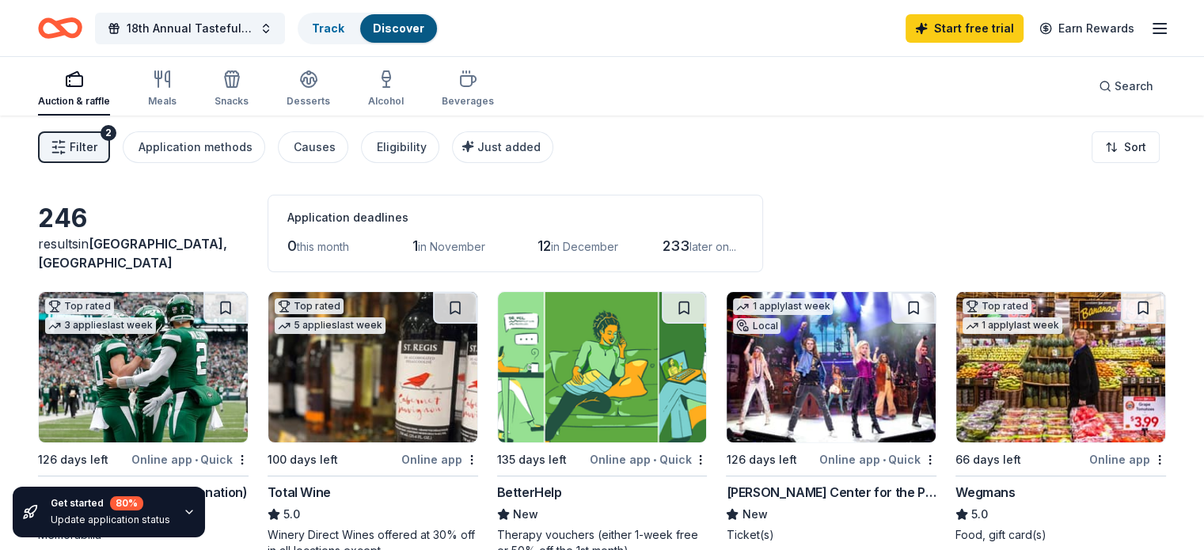
click at [84, 85] on icon "button" at bounding box center [74, 79] width 19 height 19
click at [1115, 83] on span "Search" at bounding box center [1134, 86] width 39 height 19
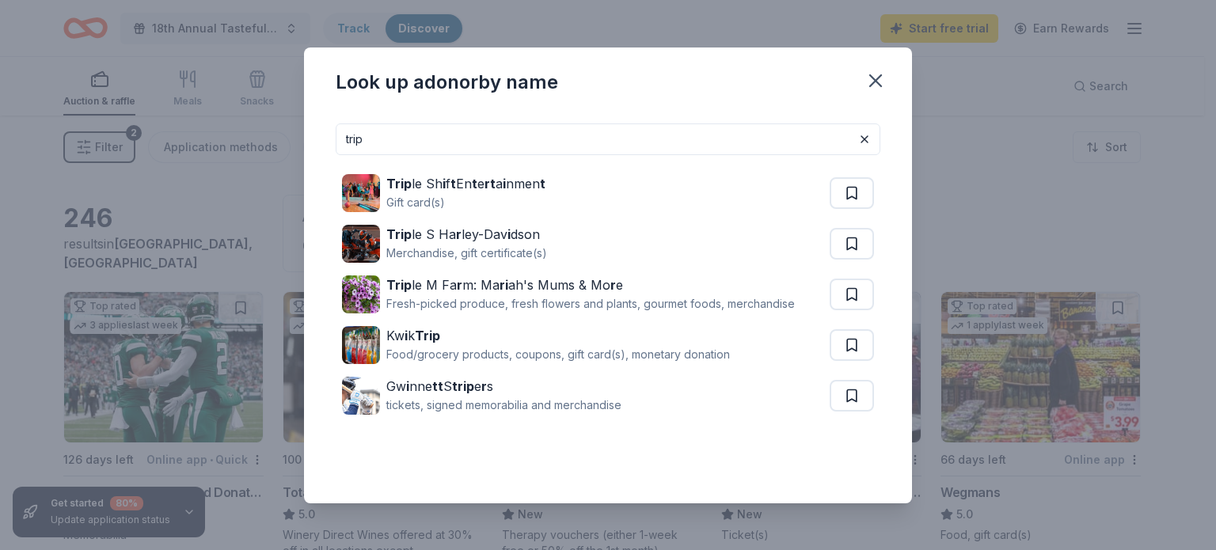
click at [436, 142] on input "trip" at bounding box center [608, 140] width 545 height 32
type input "p"
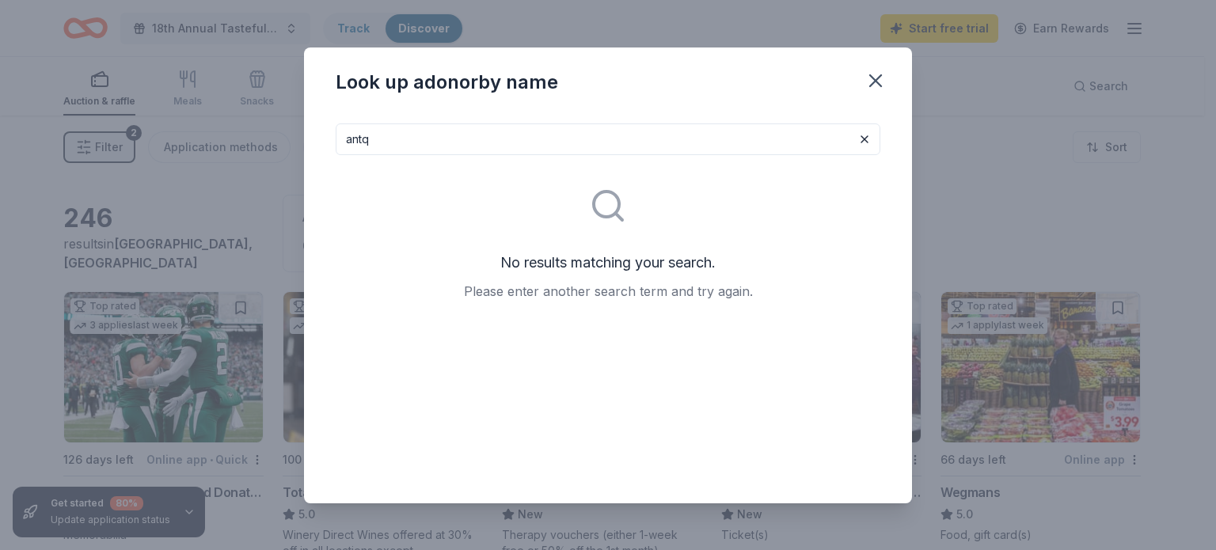
type input "antq"
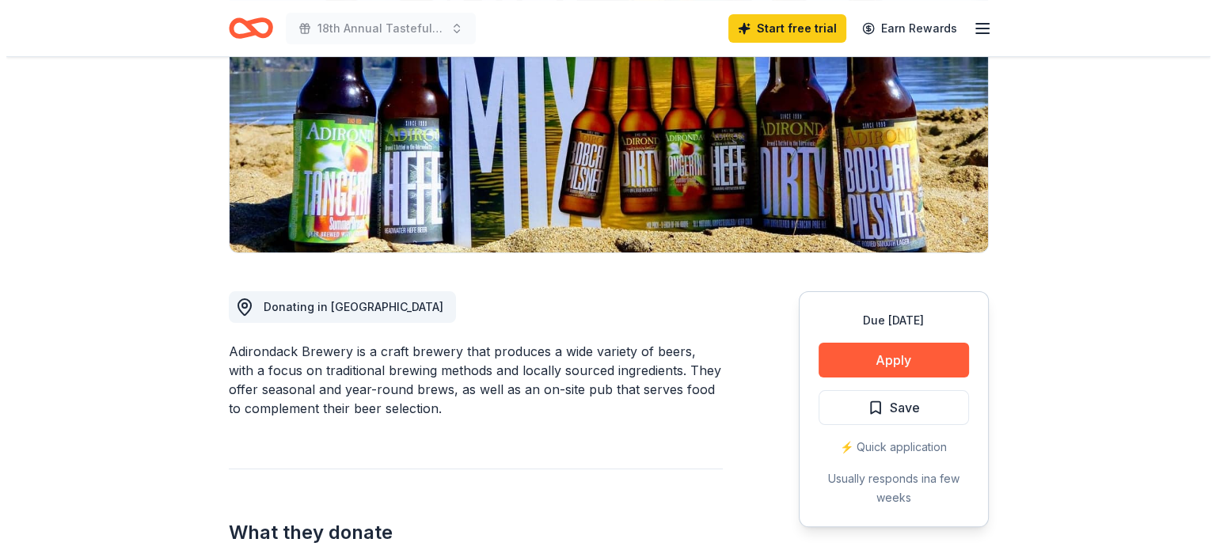
scroll to position [238, 0]
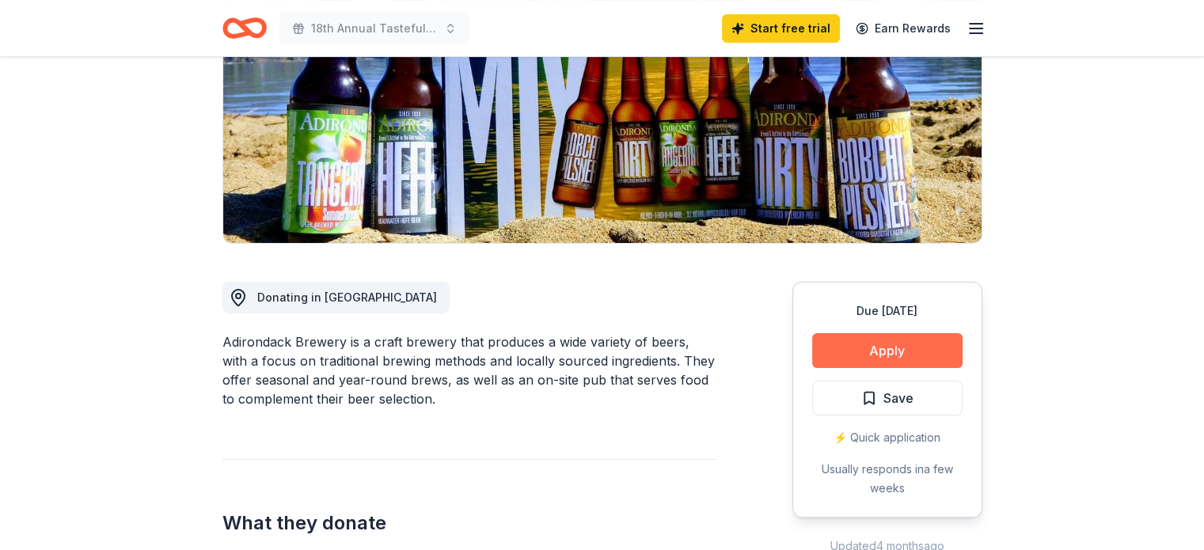
click at [887, 354] on button "Apply" at bounding box center [887, 350] width 150 height 35
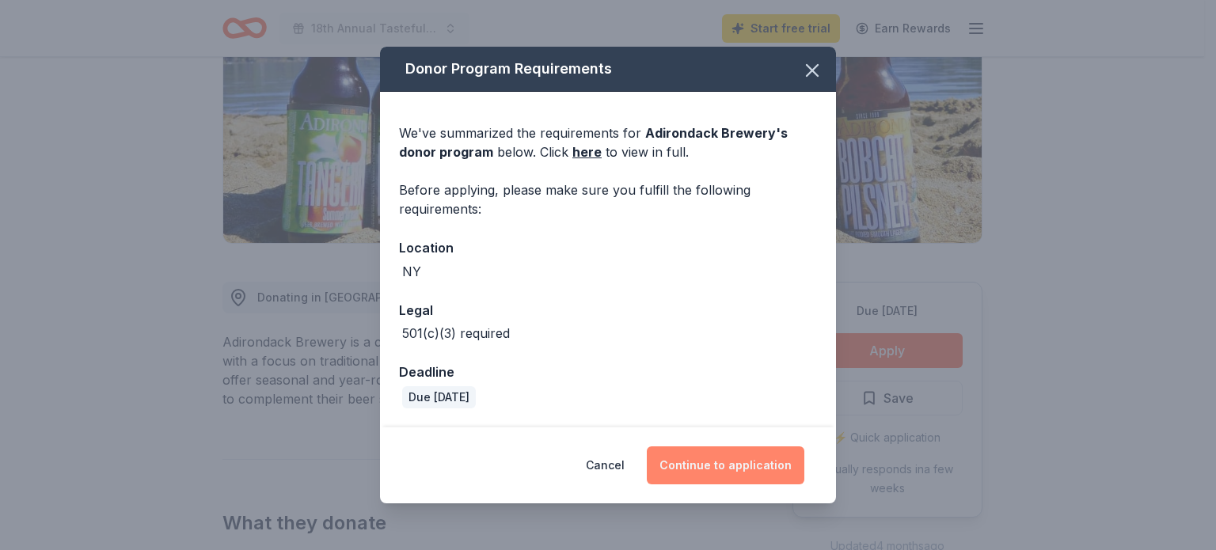
click at [751, 464] on button "Continue to application" at bounding box center [726, 466] width 158 height 38
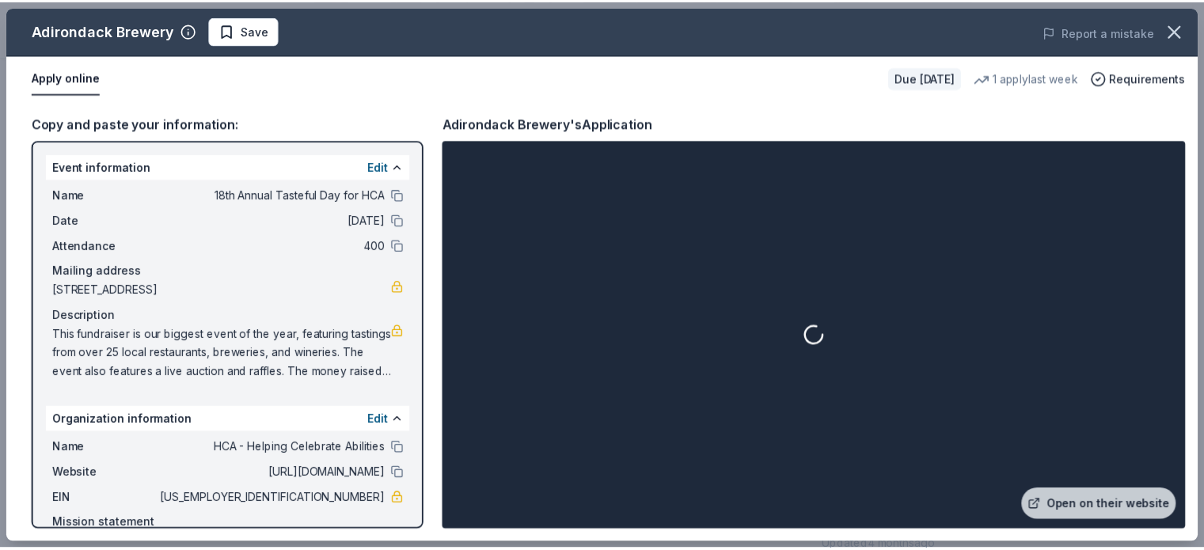
scroll to position [60, 0]
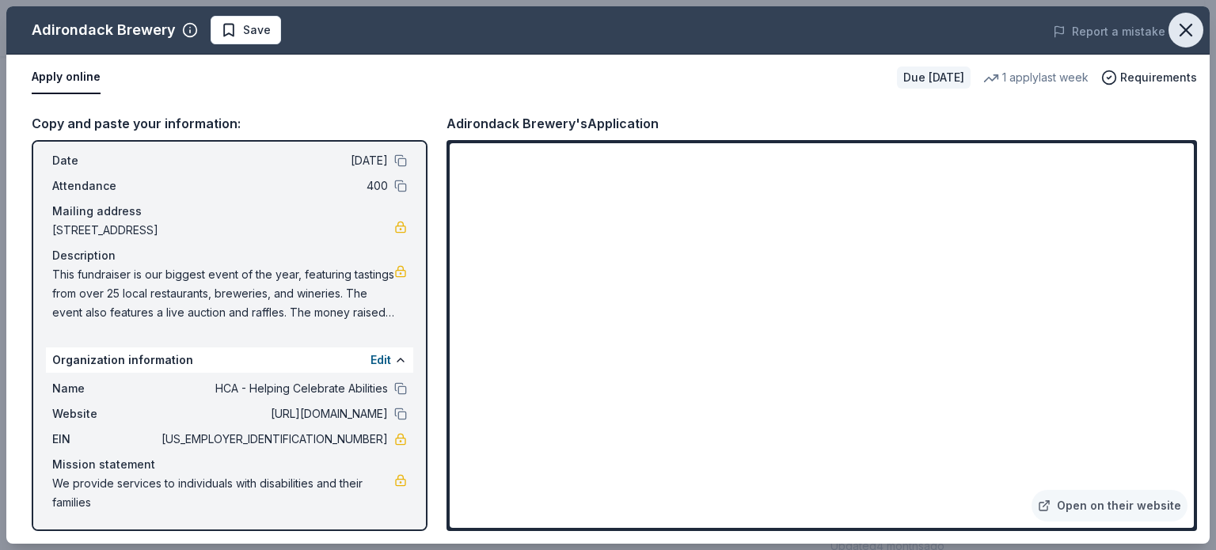
click at [1179, 30] on icon "button" at bounding box center [1186, 30] width 22 height 22
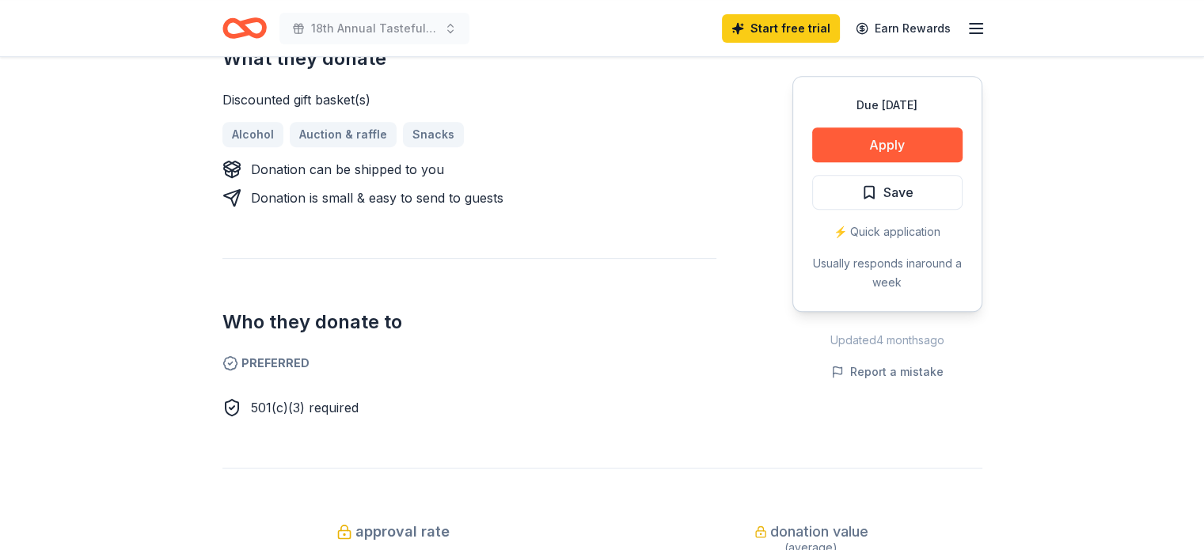
scroll to position [792, 0]
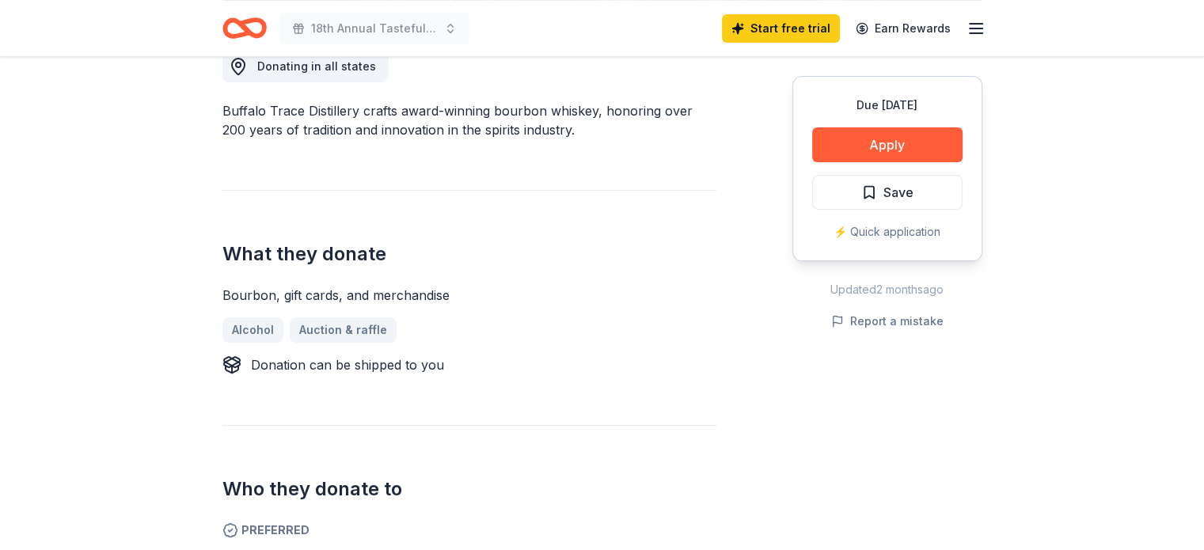
scroll to position [475, 0]
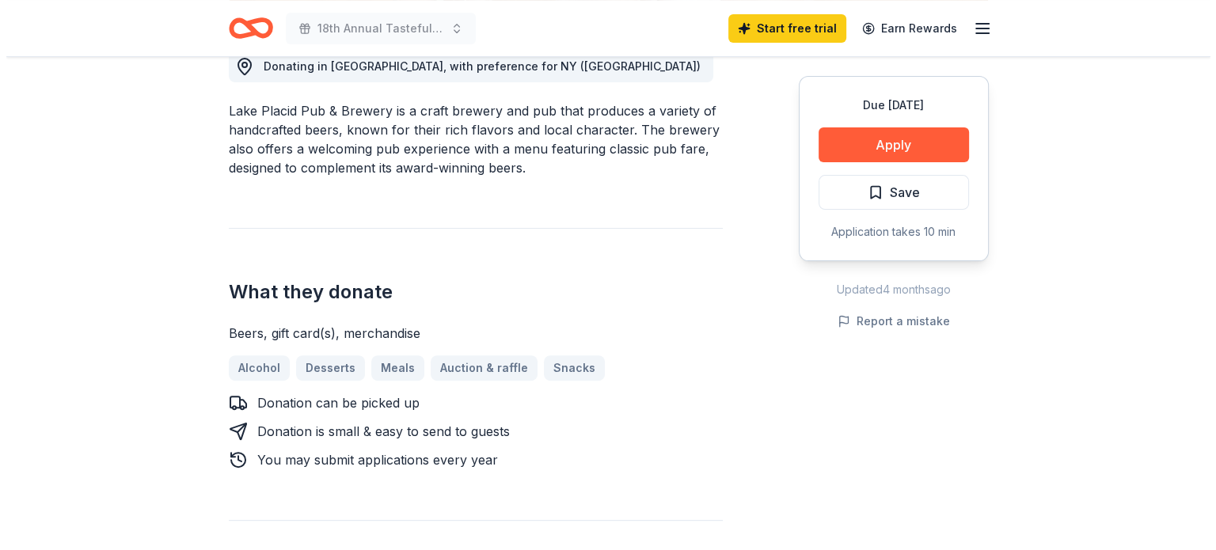
scroll to position [396, 0]
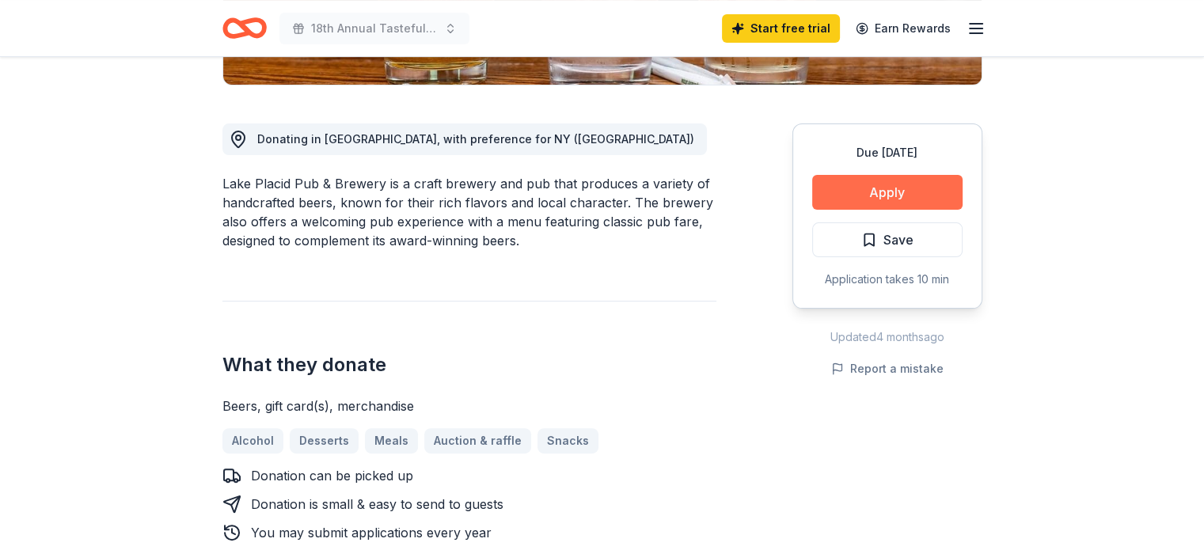
click at [884, 188] on button "Apply" at bounding box center [887, 192] width 150 height 35
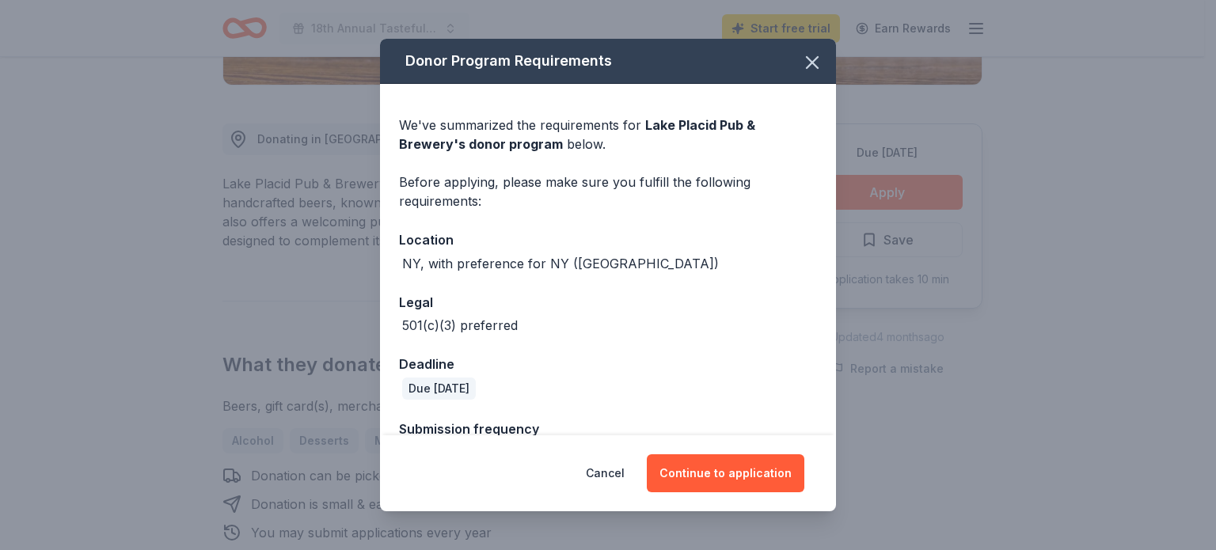
scroll to position [44, 0]
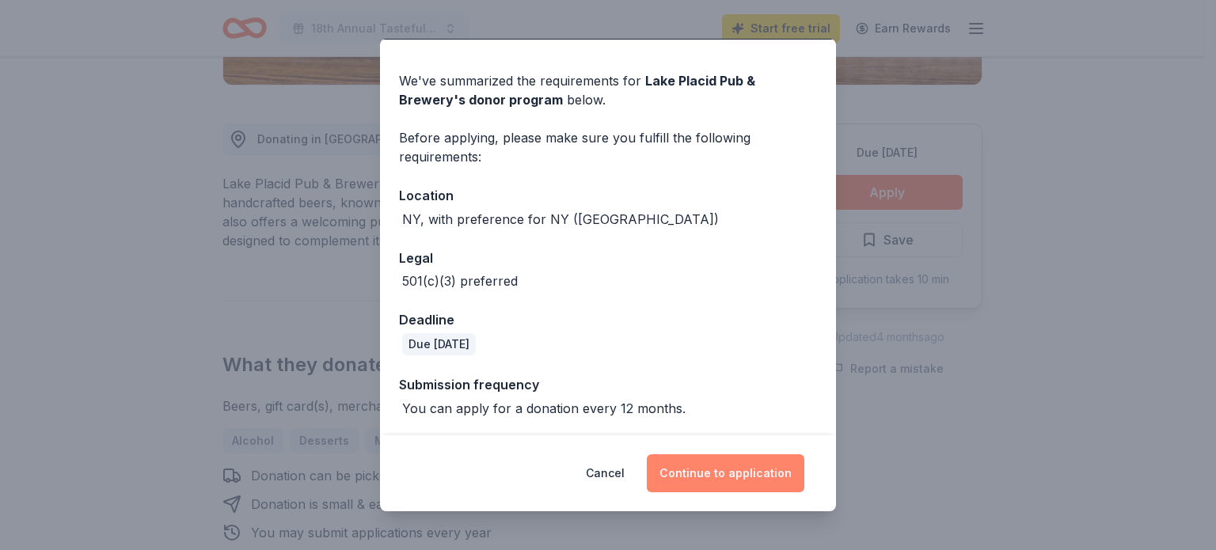
click at [736, 477] on button "Continue to application" at bounding box center [726, 473] width 158 height 38
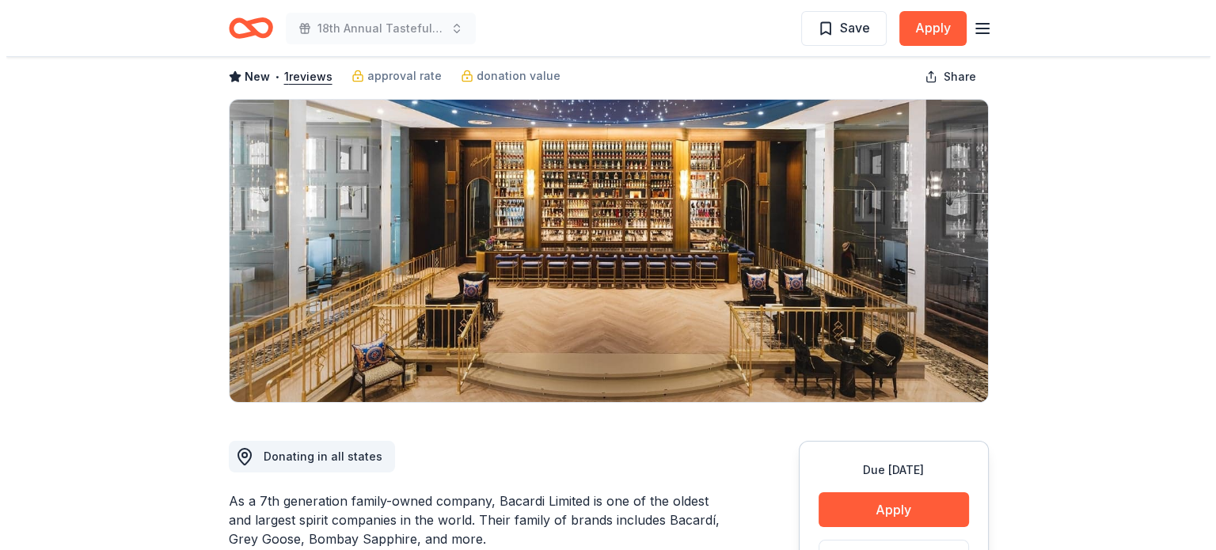
scroll to position [238, 0]
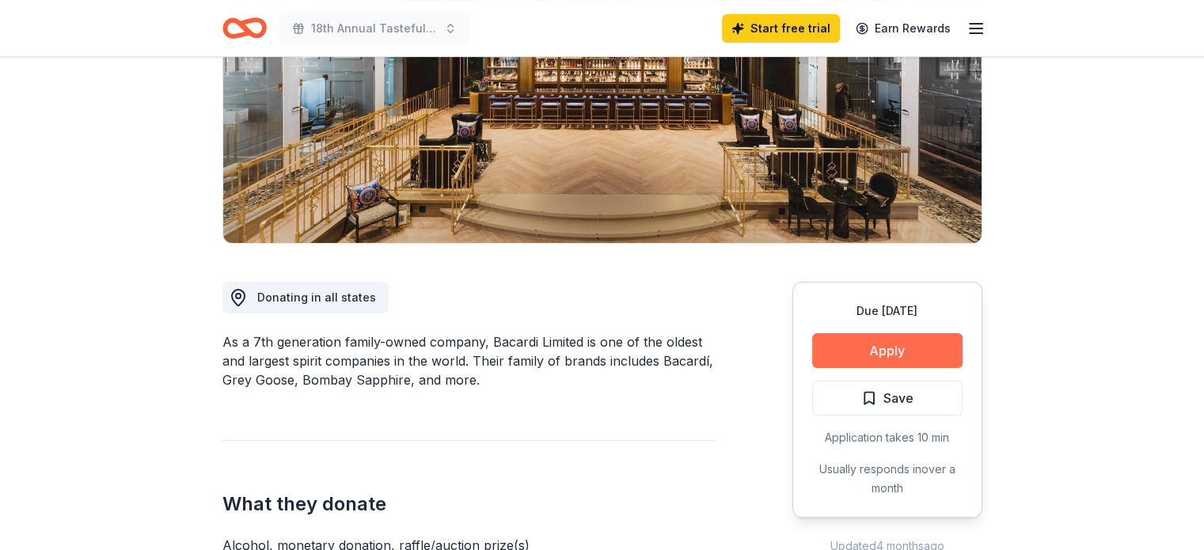
click at [861, 350] on button "Apply" at bounding box center [887, 350] width 150 height 35
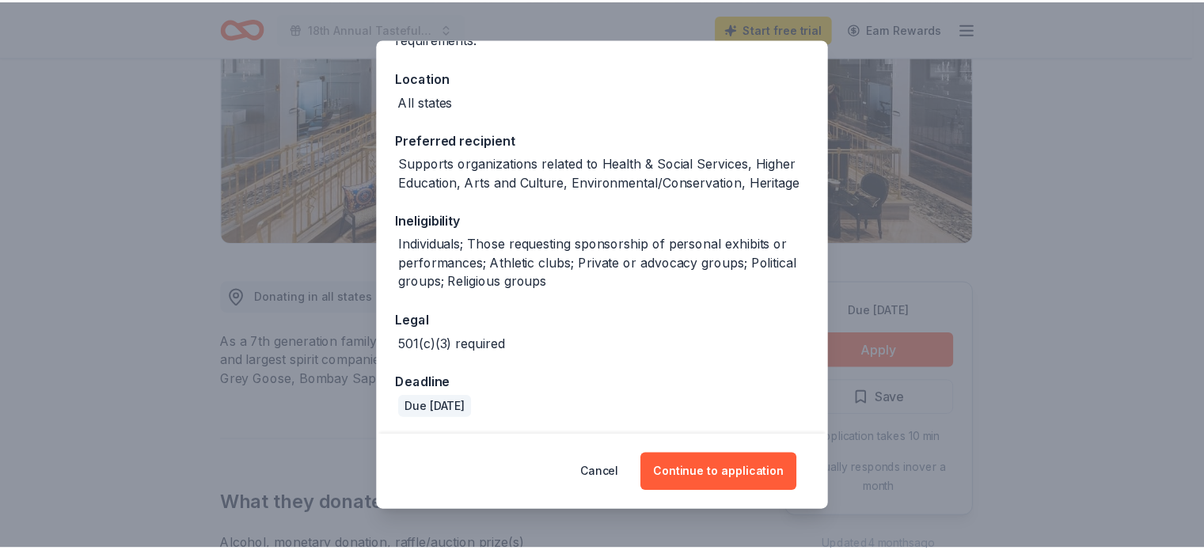
scroll to position [164, 0]
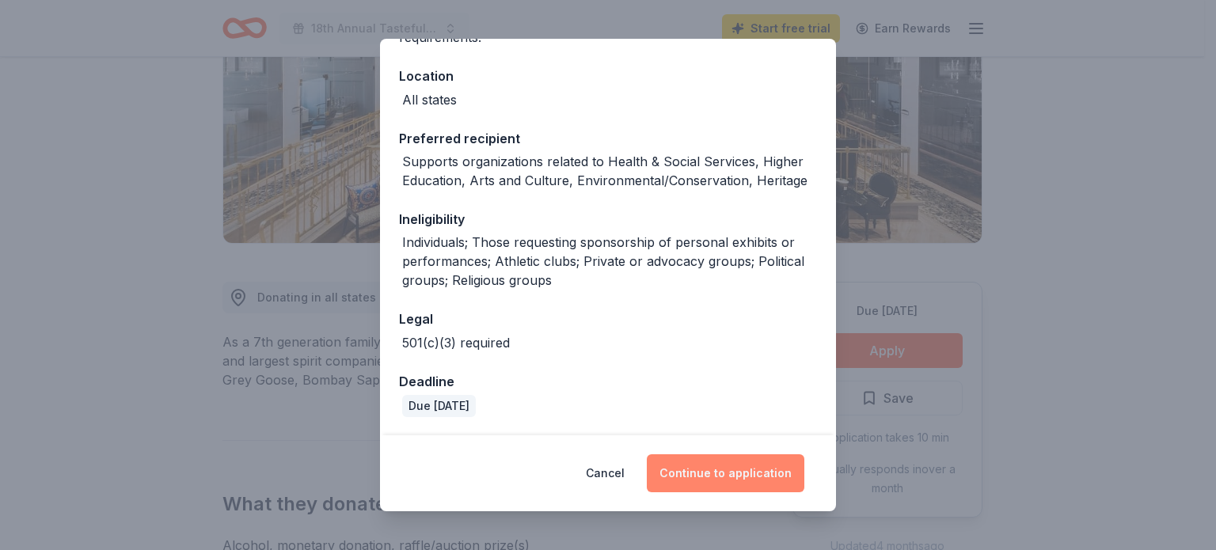
click at [725, 468] on button "Continue to application" at bounding box center [726, 473] width 158 height 38
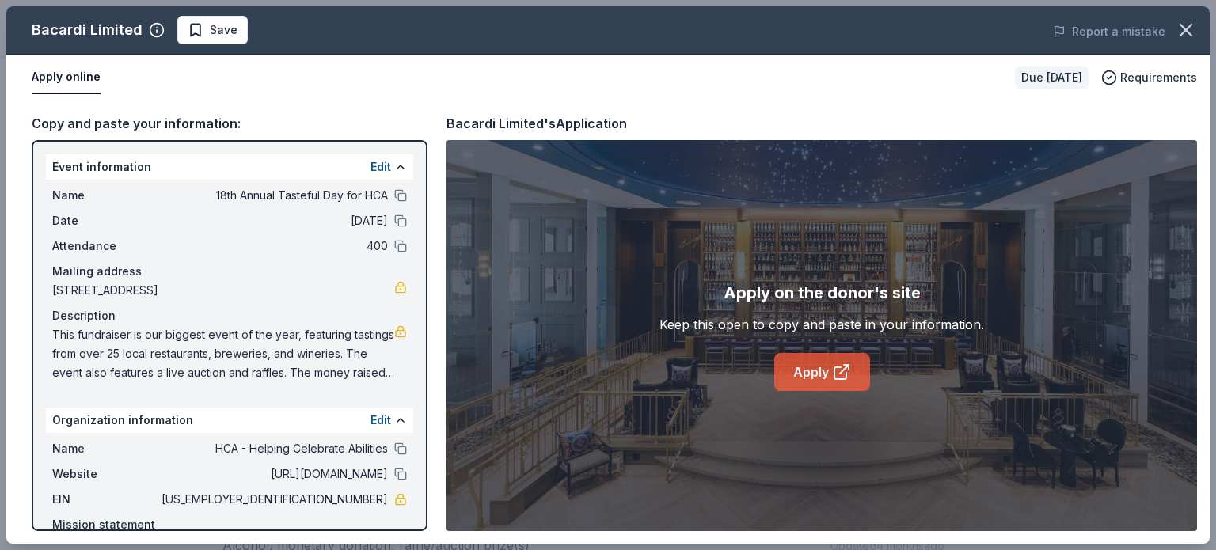
click at [793, 360] on link "Apply" at bounding box center [822, 372] width 96 height 38
click at [1181, 30] on icon "button" at bounding box center [1186, 30] width 22 height 22
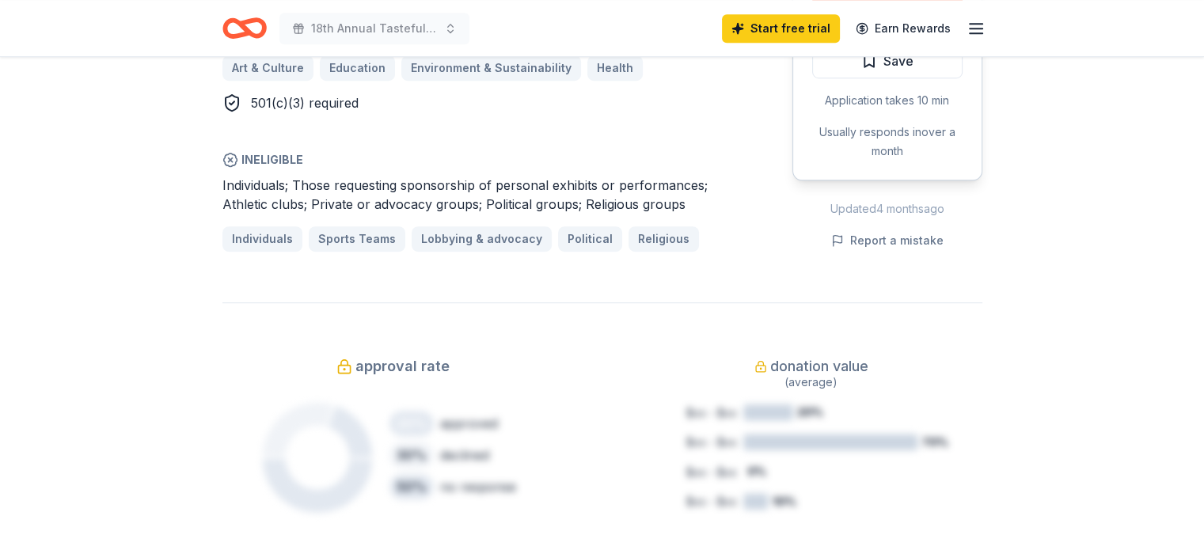
scroll to position [554, 0]
